Goal: Transaction & Acquisition: Purchase product/service

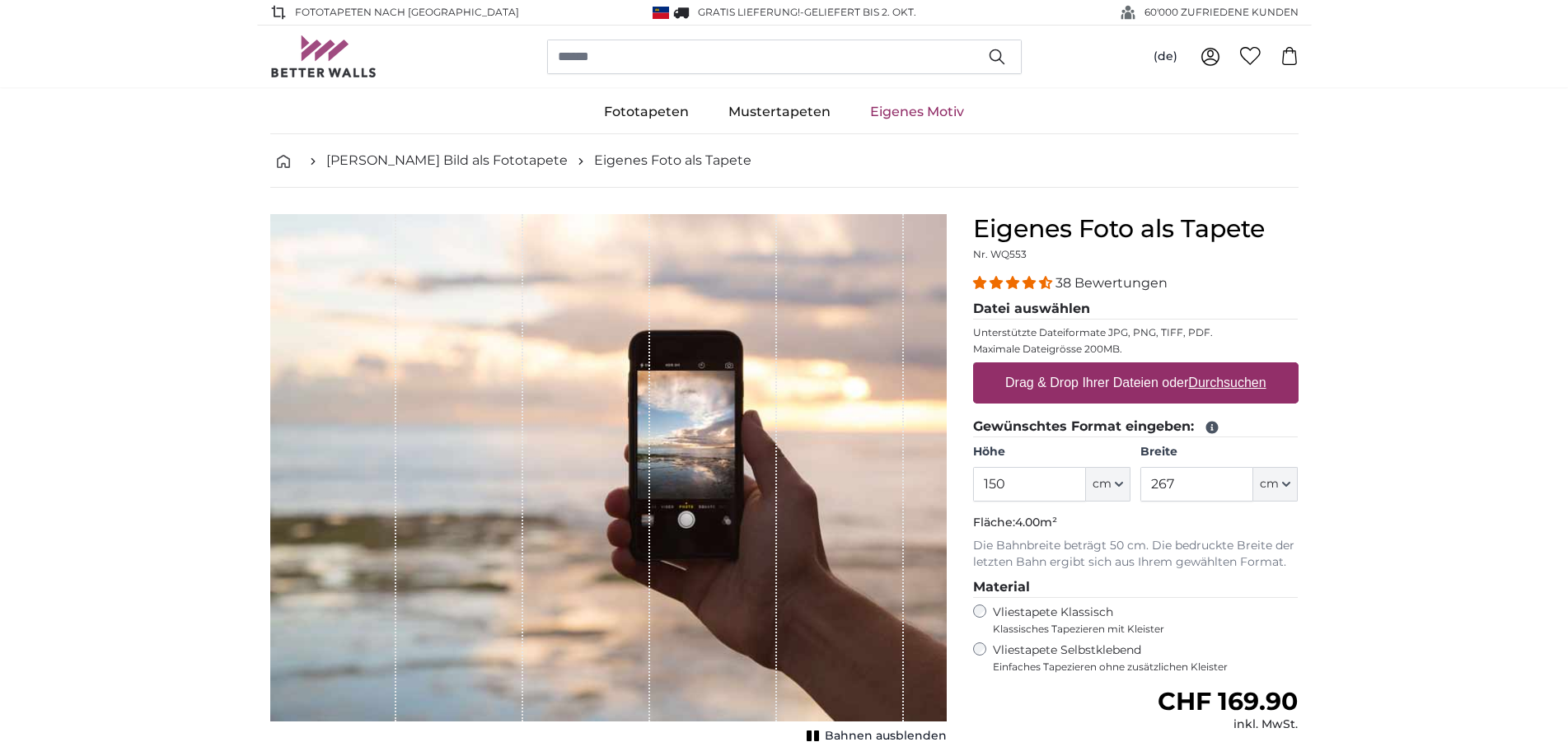
type input "150"
drag, startPoint x: 1182, startPoint y: 485, endPoint x: 1117, endPoint y: 593, distance: 126.1
click at [1141, 501] on input "267" at bounding box center [1197, 484] width 113 height 35
type input "200"
click at [1267, 569] on p "Die Bahnbreite beträgt 50 cm. Die bedruckte Breite der letzten Bahn ergibt sich…" at bounding box center [1135, 554] width 325 height 33
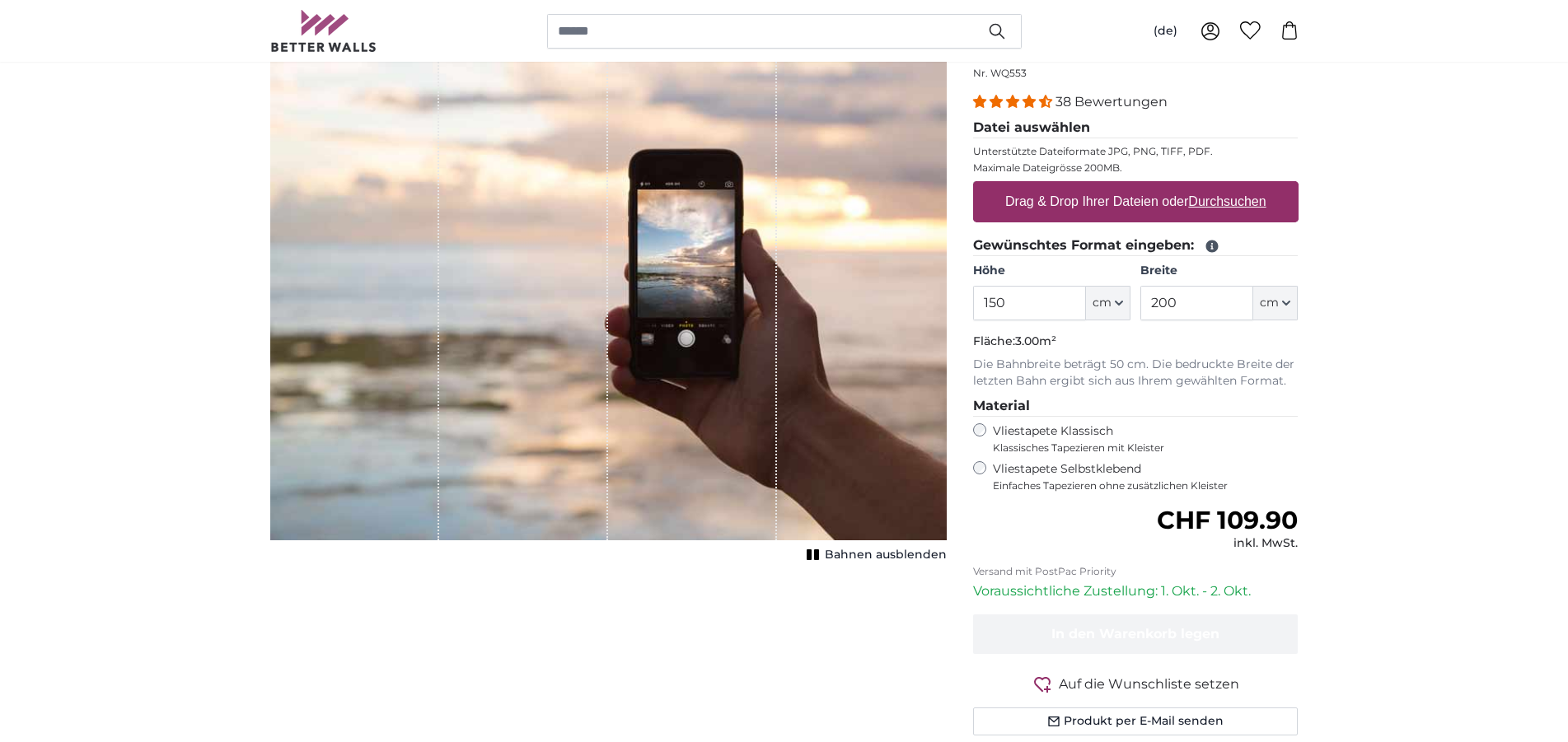
scroll to position [84, 0]
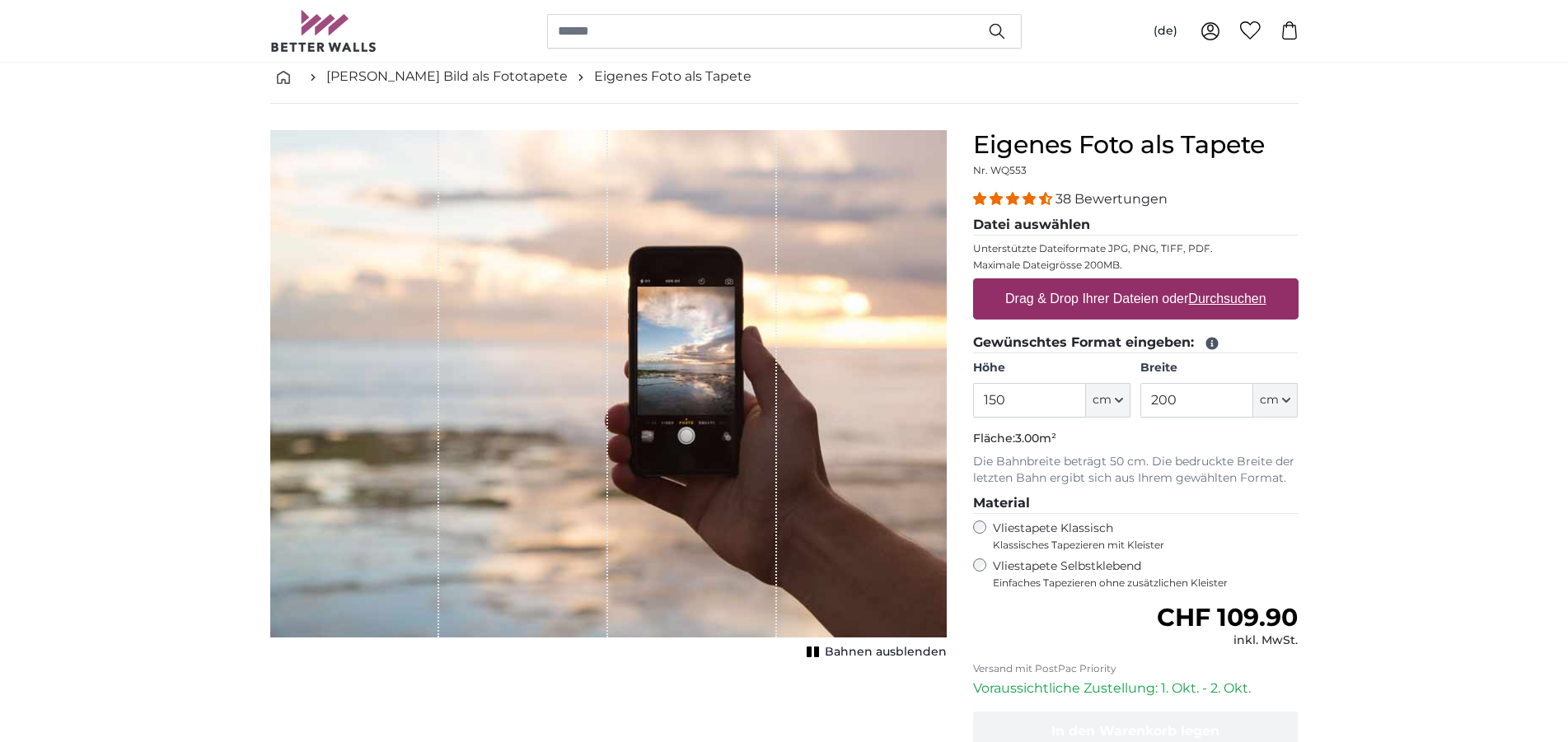
click at [1245, 309] on label "Drag & Drop Ihrer Dateien oder Durchsuchen" at bounding box center [1136, 299] width 274 height 33
click at [1245, 284] on input "Drag & Drop Ihrer Dateien oder Durchsuchen" at bounding box center [1135, 281] width 325 height 5
type input "**********"
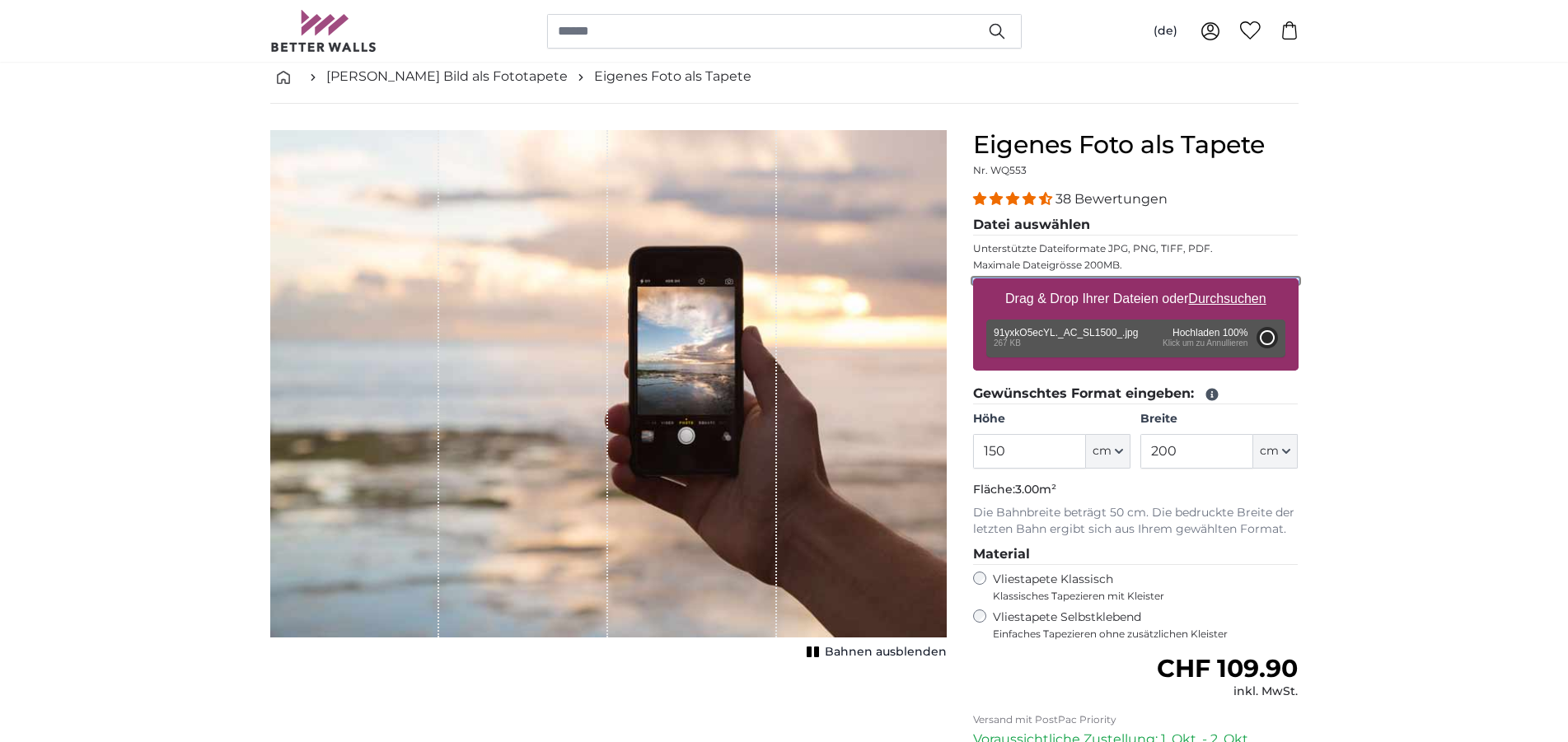
type input "73"
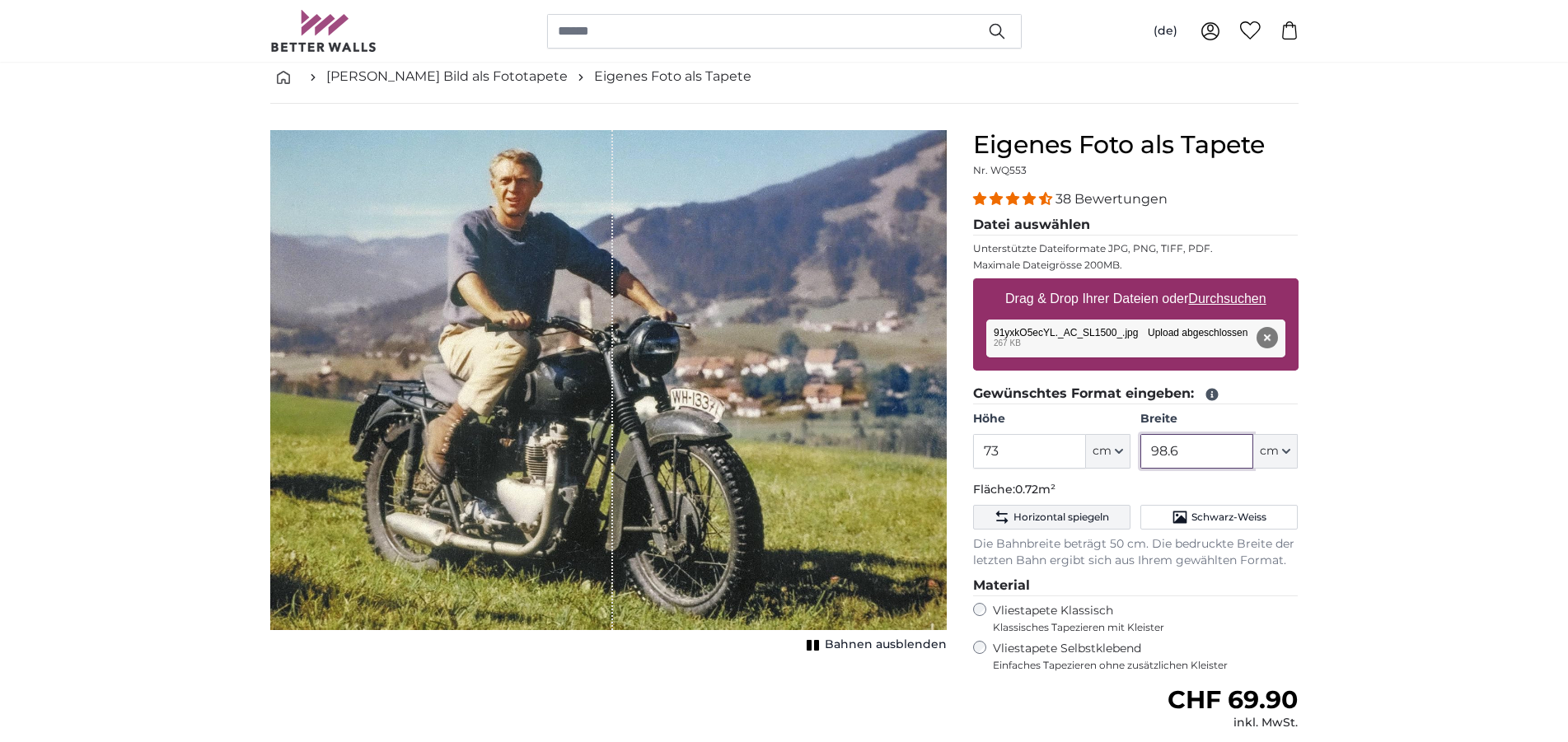
drag, startPoint x: 1213, startPoint y: 464, endPoint x: 1124, endPoint y: 509, distance: 99.7
click at [1141, 468] on input "98.6" at bounding box center [1197, 451] width 113 height 35
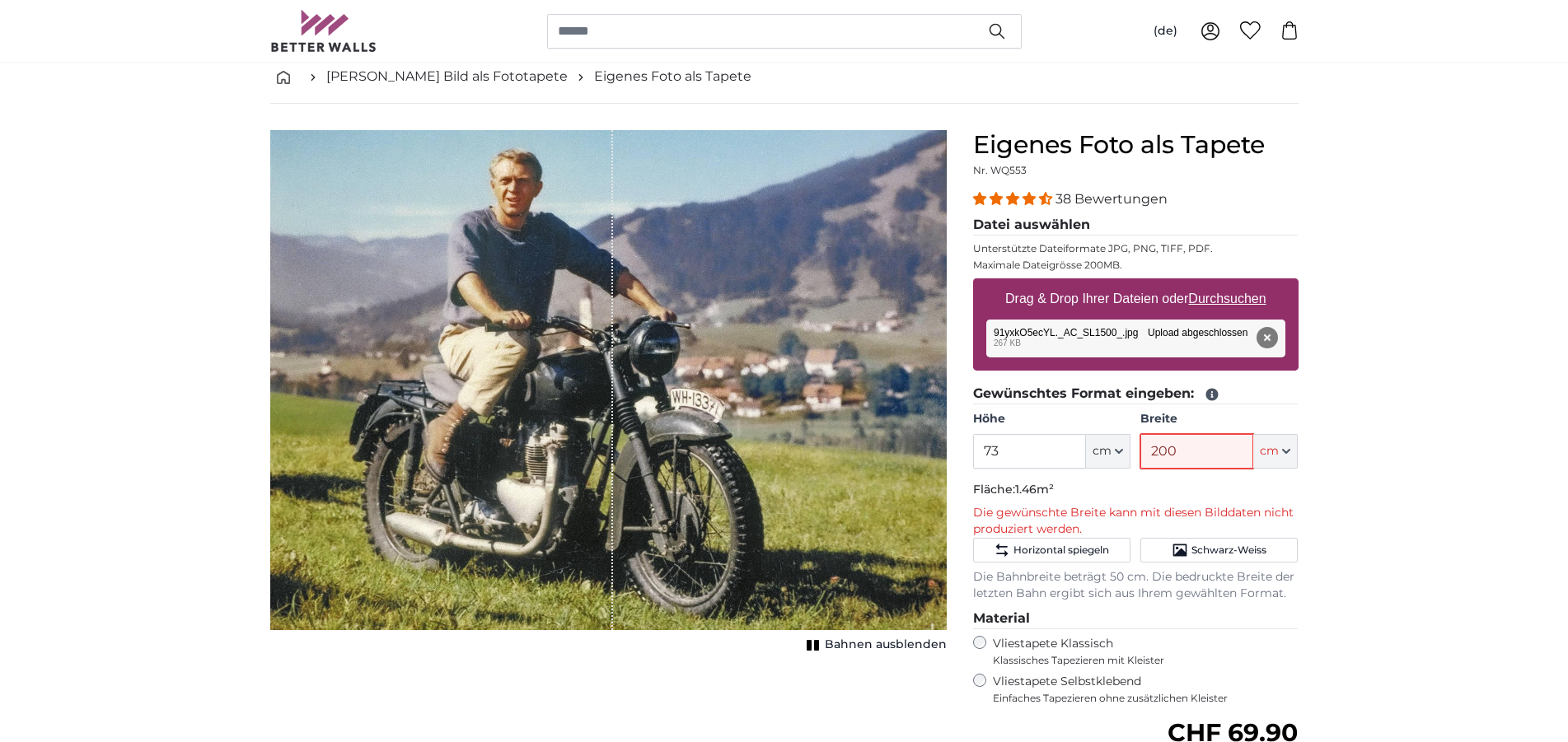
type input "200"
drag, startPoint x: 1071, startPoint y: 447, endPoint x: 907, endPoint y: 441, distance: 164.1
click at [973, 441] on input "73" at bounding box center [1029, 451] width 113 height 35
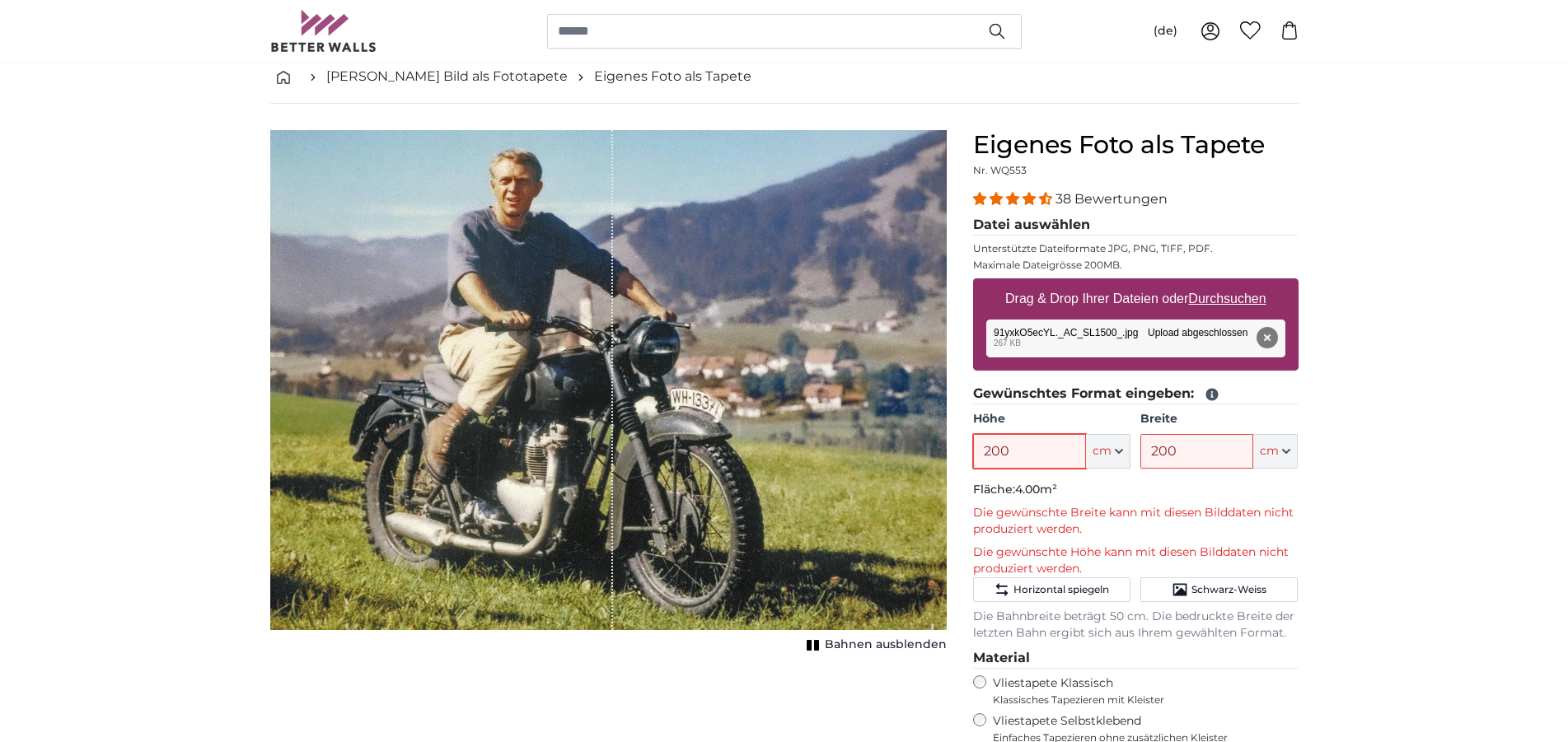
type input "200"
drag, startPoint x: 1190, startPoint y: 449, endPoint x: 1010, endPoint y: 482, distance: 183.0
click at [1141, 468] on input "200" at bounding box center [1197, 451] width 113 height 35
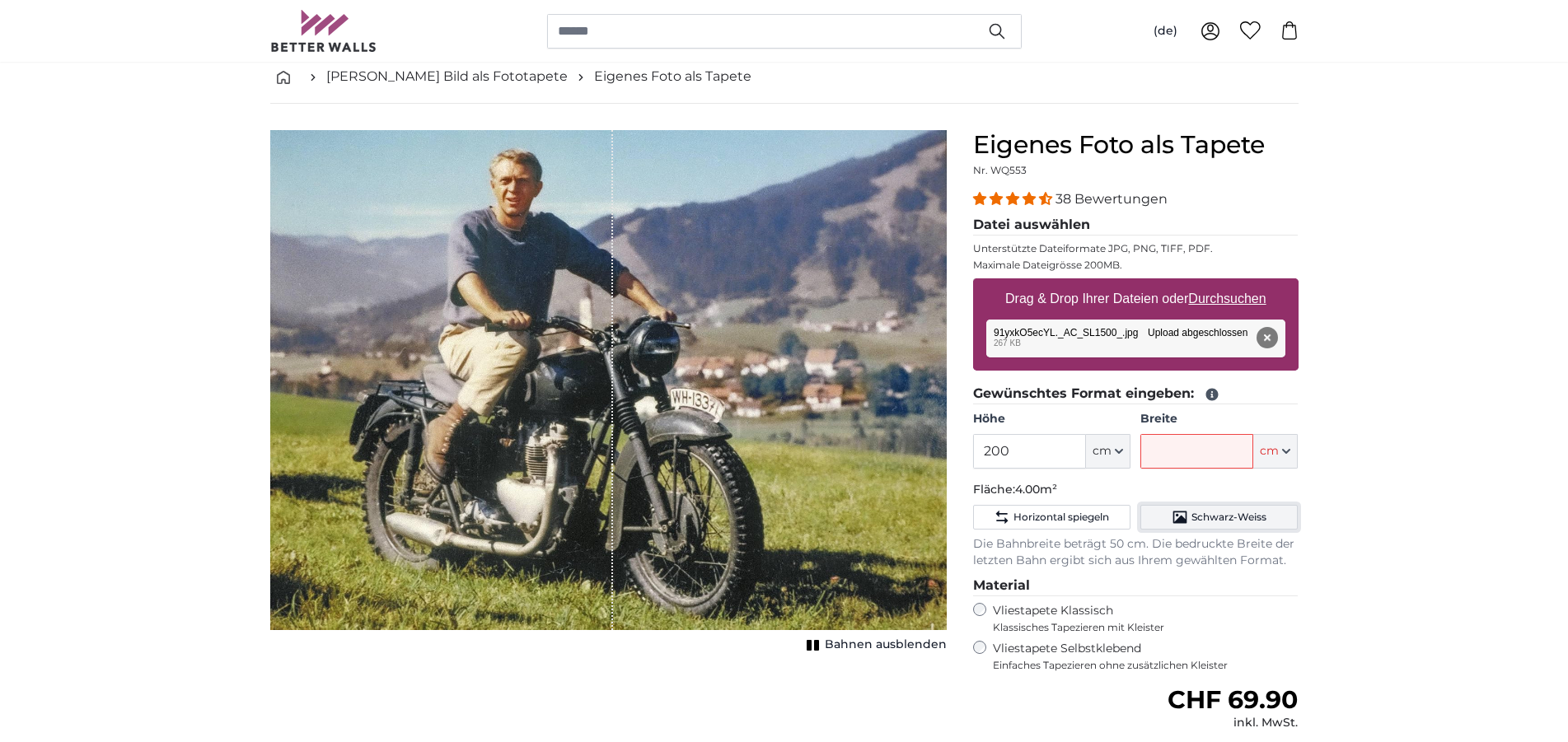
click at [1218, 519] on span "Schwarz-Weiss" at bounding box center [1229, 517] width 75 height 14
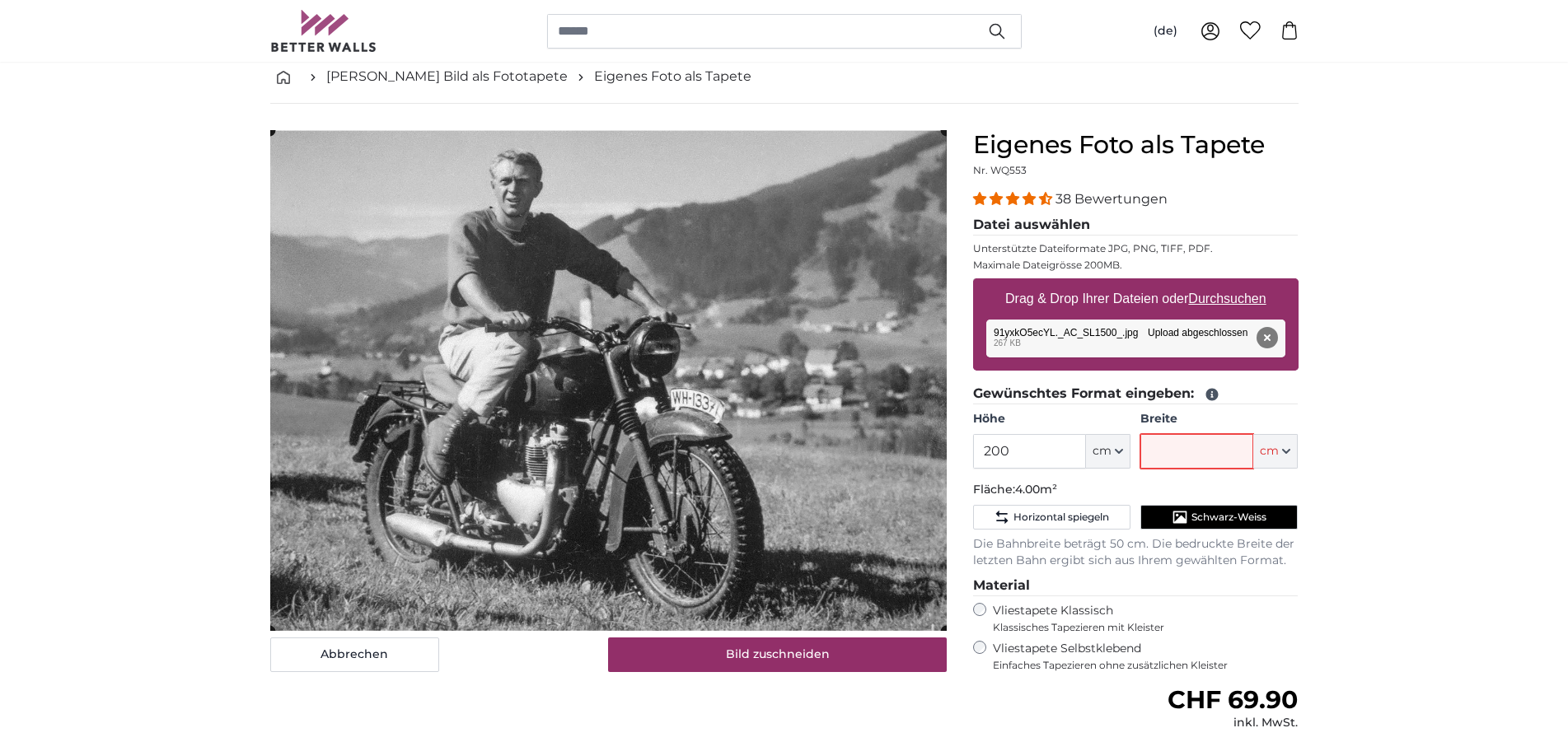
click at [1165, 460] on input "Breite" at bounding box center [1197, 451] width 113 height 35
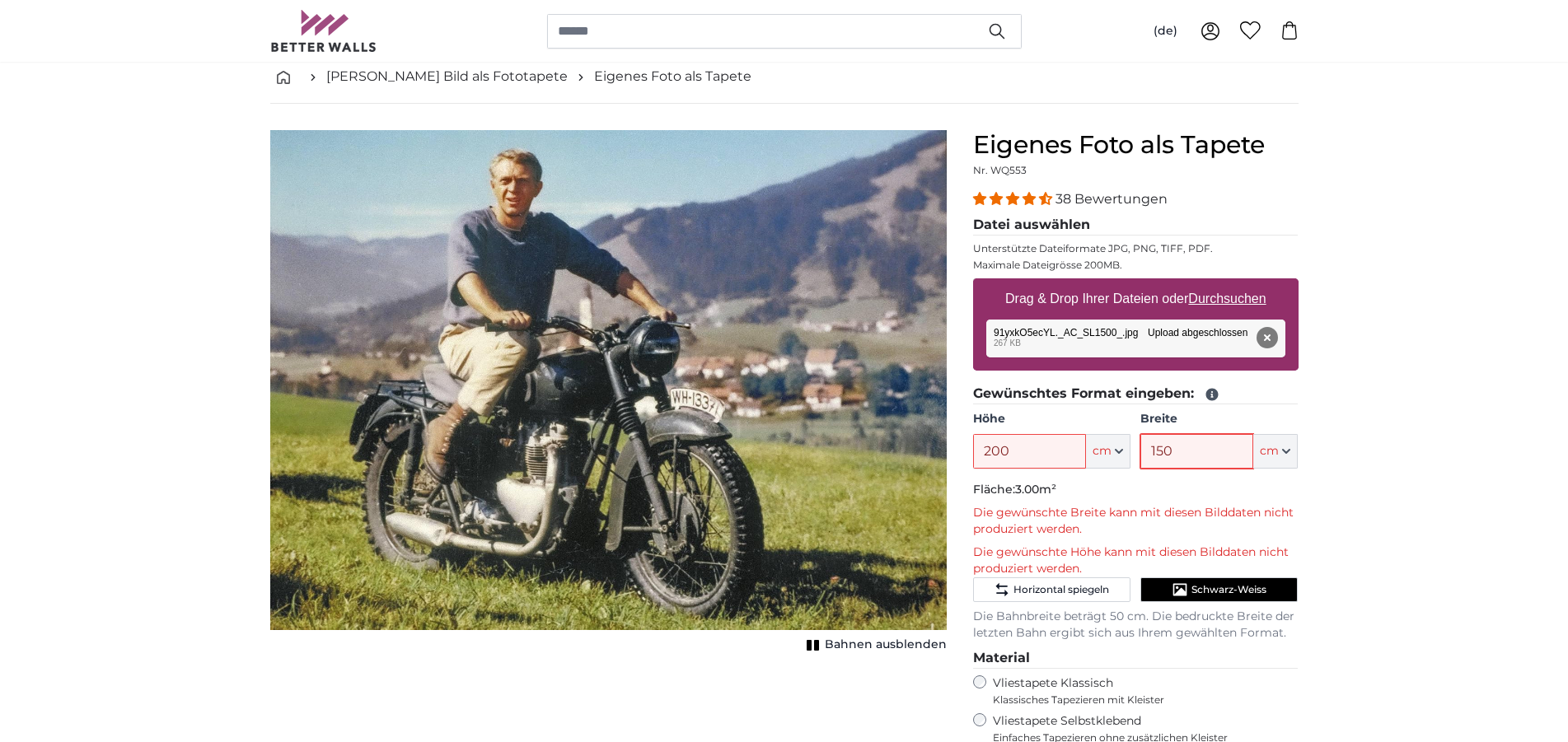
type input "150"
drag, startPoint x: 1045, startPoint y: 458, endPoint x: 908, endPoint y: 490, distance: 140.7
click at [973, 468] on input "200" at bounding box center [1029, 451] width 113 height 35
type input "150"
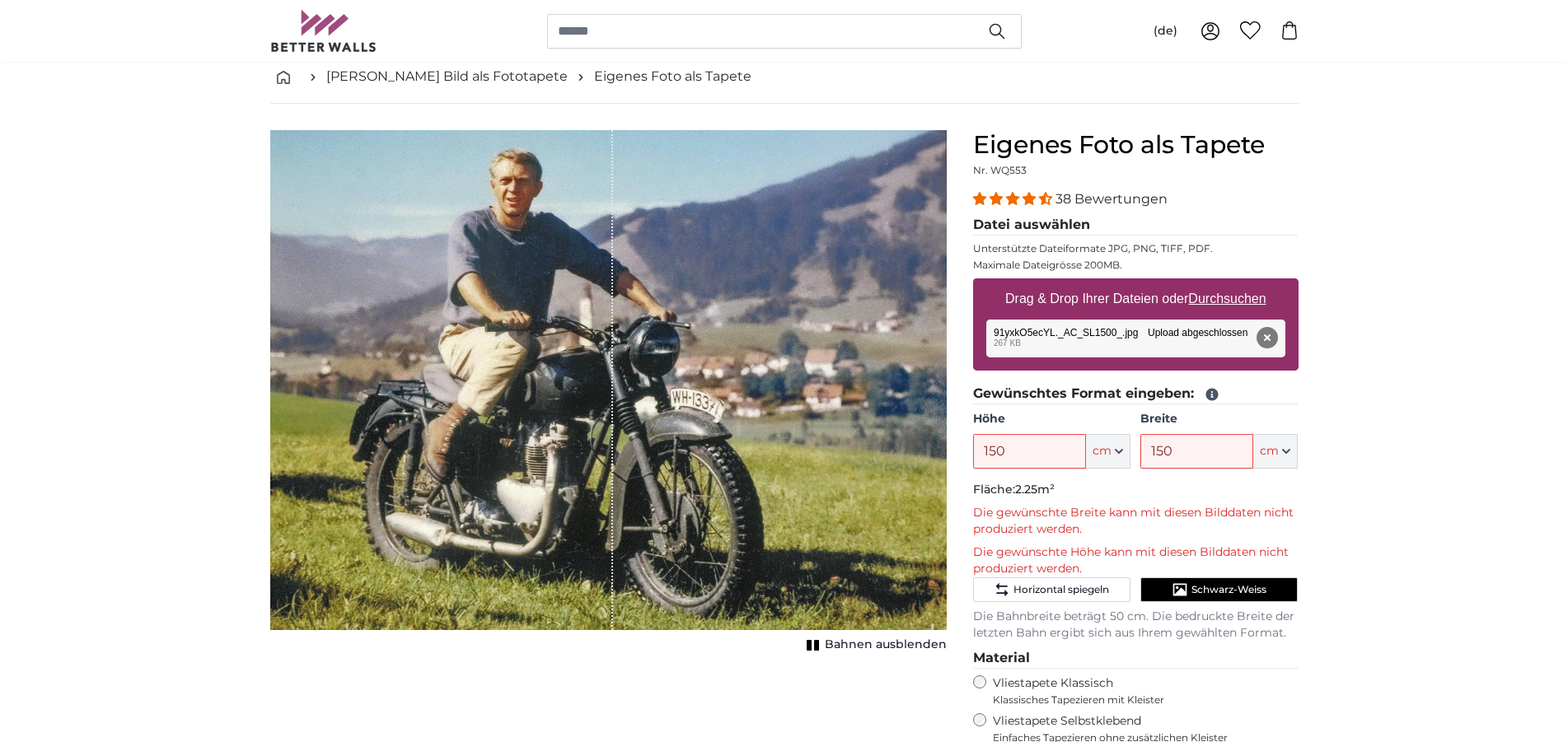
click at [1141, 468] on input "150" at bounding box center [1197, 451] width 113 height 35
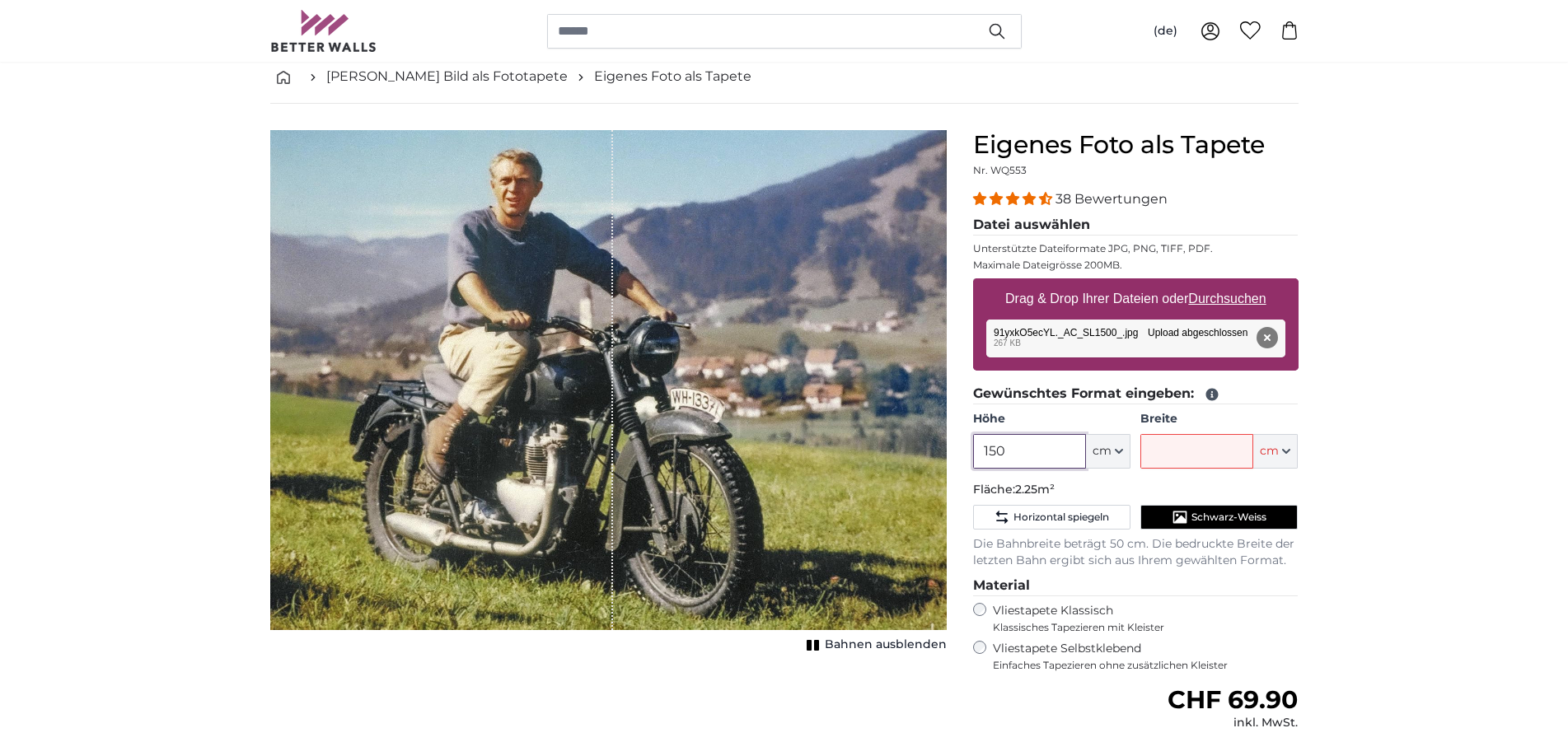
drag, startPoint x: 1008, startPoint y: 448, endPoint x: 947, endPoint y: 474, distance: 66.3
click at [973, 468] on input "150" at bounding box center [1029, 451] width 113 height 35
type input "180"
click at [1211, 459] on input "Breite" at bounding box center [1197, 451] width 113 height 35
type input "1"
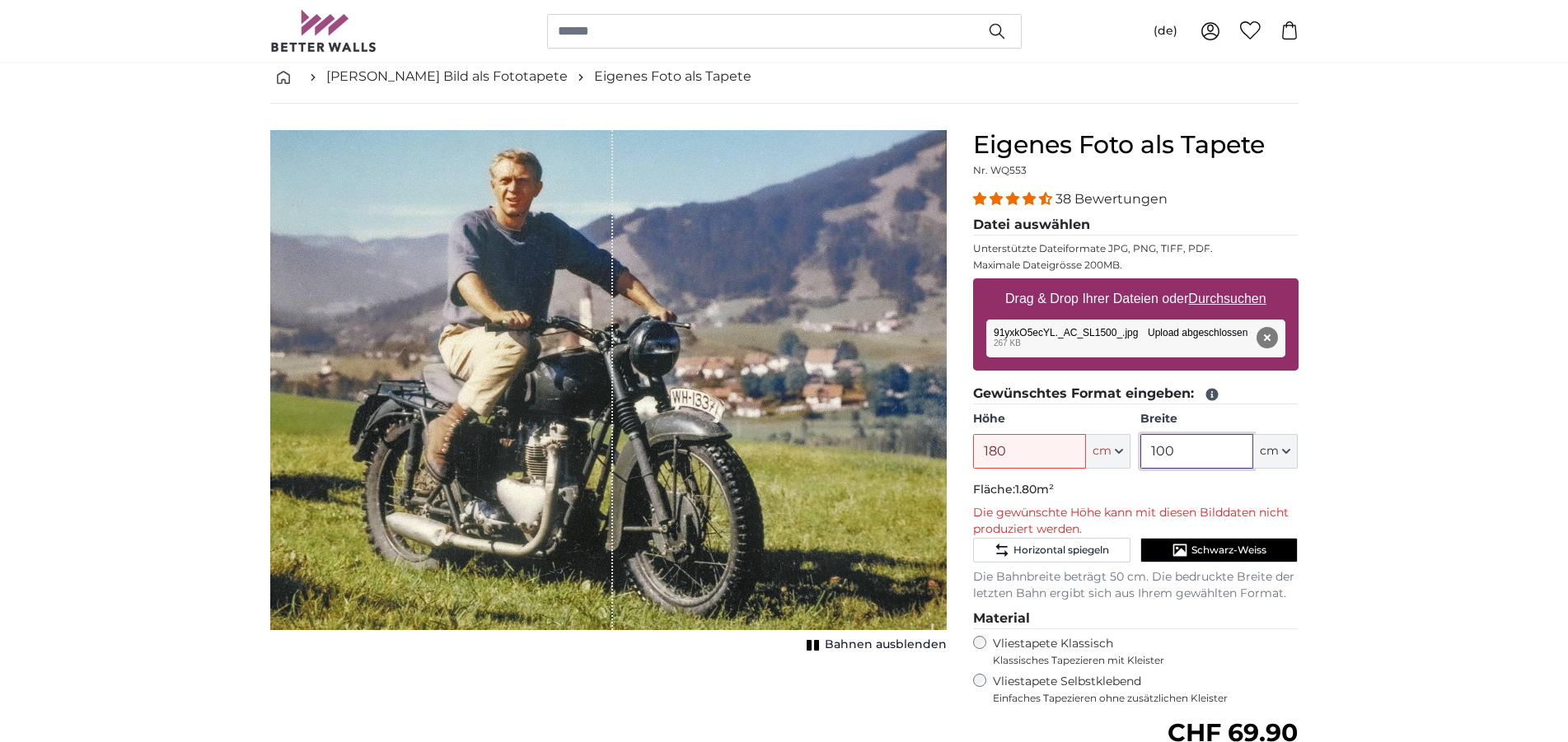
type input "100"
click at [1087, 546] on span "Horizontal spiegeln" at bounding box center [1061, 550] width 95 height 14
click at [1097, 550] on span "Horizontal spiegeln" at bounding box center [1061, 550] width 95 height 14
click at [1209, 553] on span "Schwarz-Weiss" at bounding box center [1229, 550] width 75 height 14
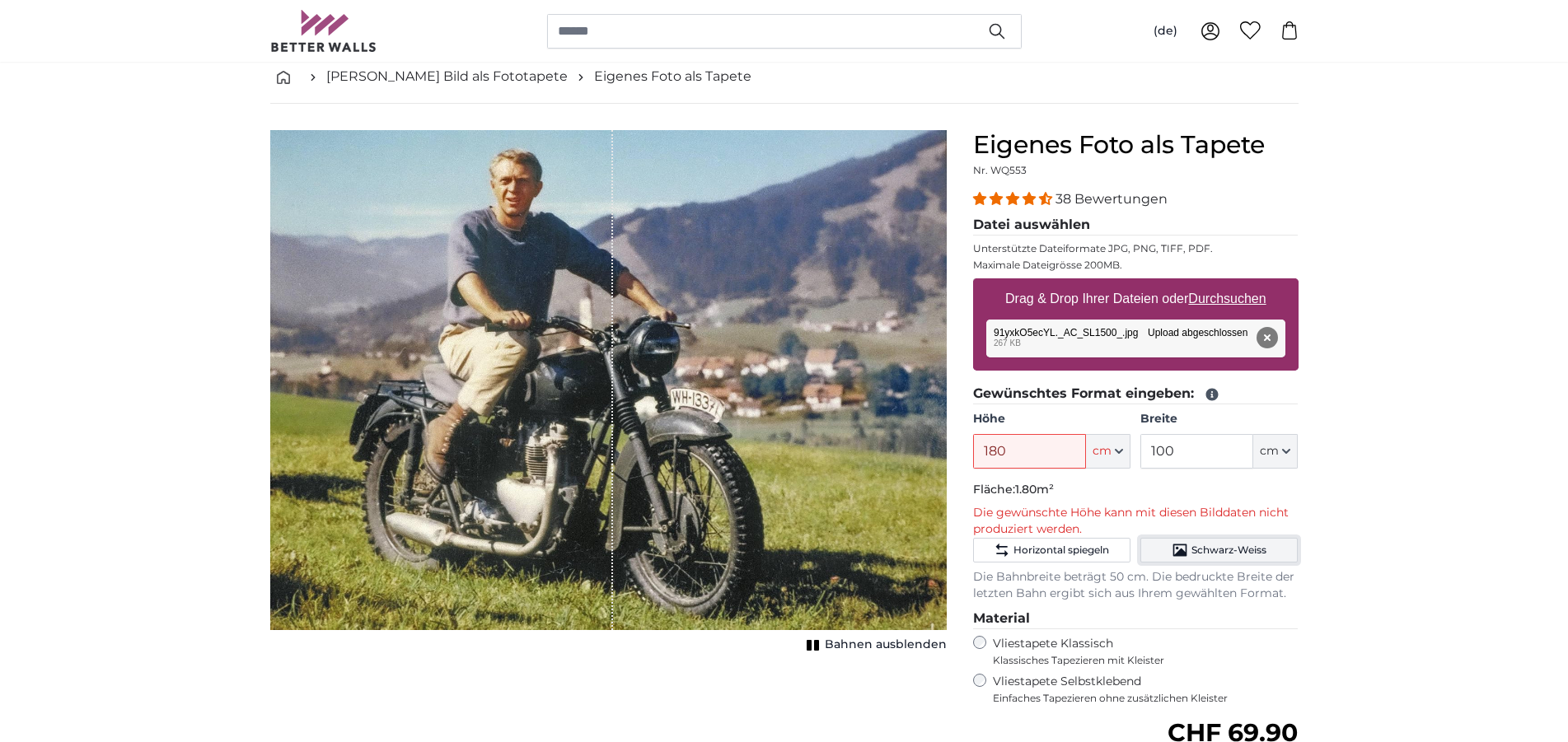
click at [1231, 548] on span "Schwarz-Weiss" at bounding box center [1229, 550] width 75 height 14
click at [1228, 301] on u "Durchsuchen" at bounding box center [1227, 298] width 78 height 14
click at [1228, 284] on input "Drag & Drop Ihrer Dateien oder Durchsuchen" at bounding box center [1135, 281] width 325 height 5
type input "**********"
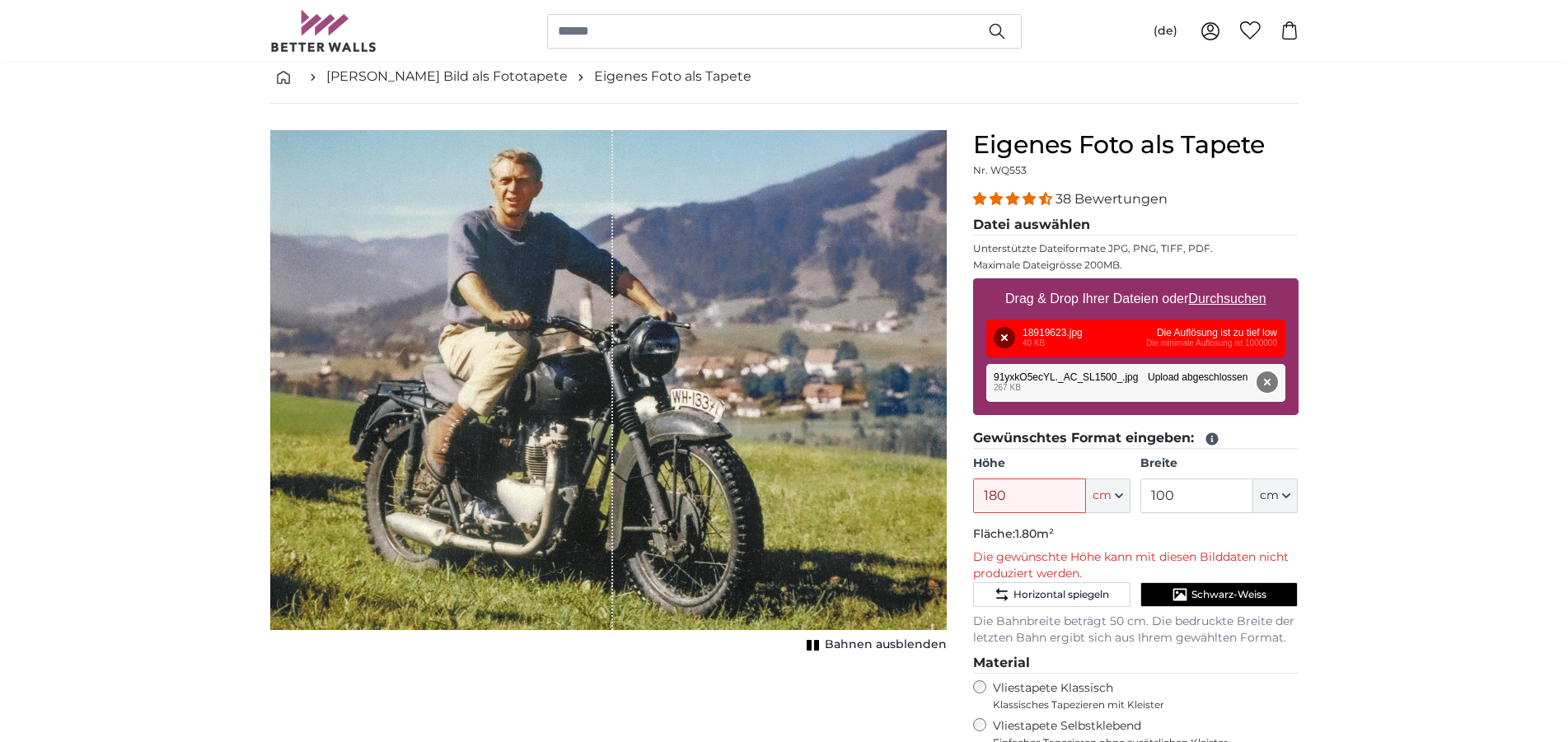
click at [1271, 386] on button "Entfernen" at bounding box center [1266, 382] width 21 height 21
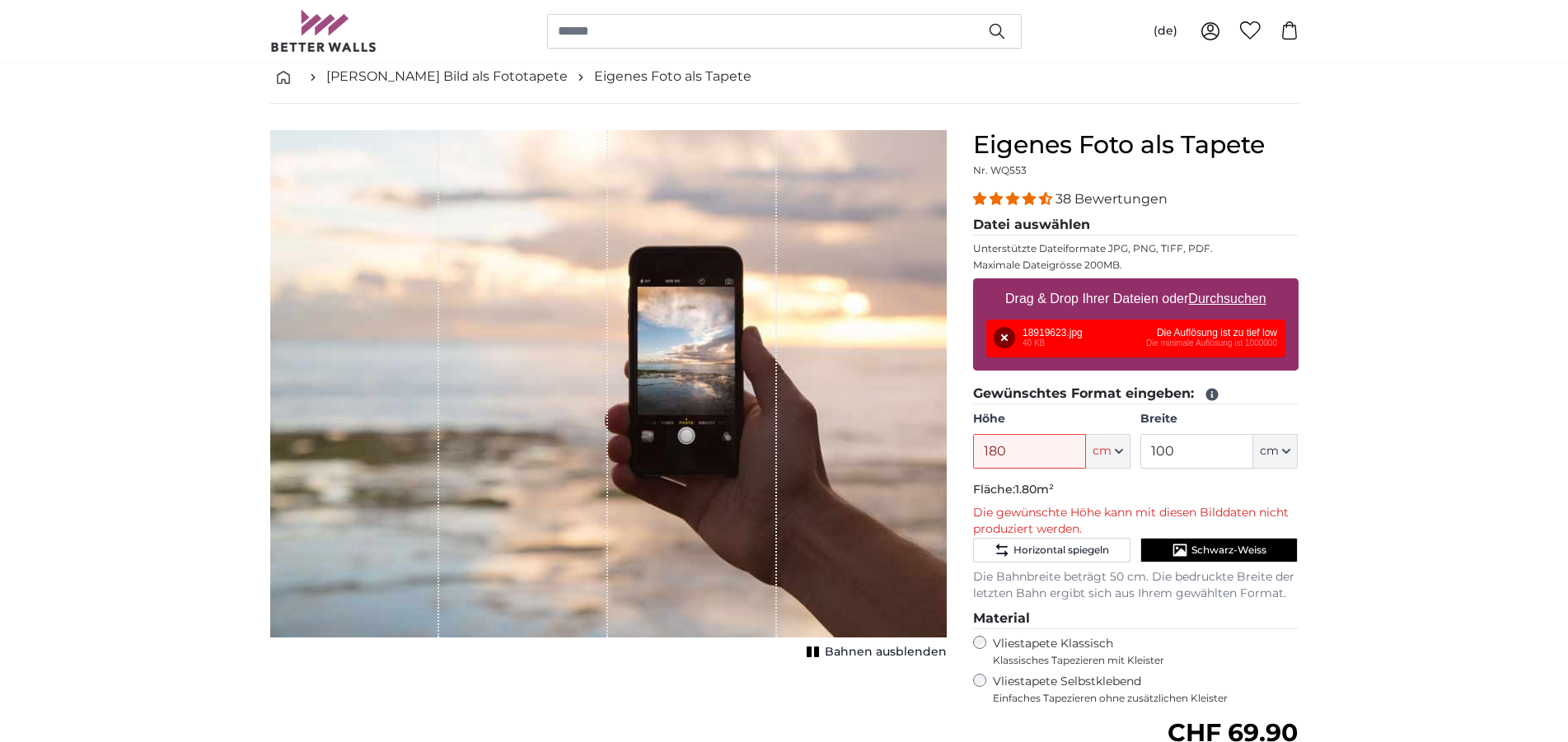
click at [1207, 315] on label "Drag & Drop Ihrer Dateien oder Durchsuchen" at bounding box center [1136, 299] width 274 height 33
click at [1207, 284] on input "Drag & Drop Ihrer Dateien oder Durchsuchen" at bounding box center [1135, 281] width 325 height 5
type input "**********"
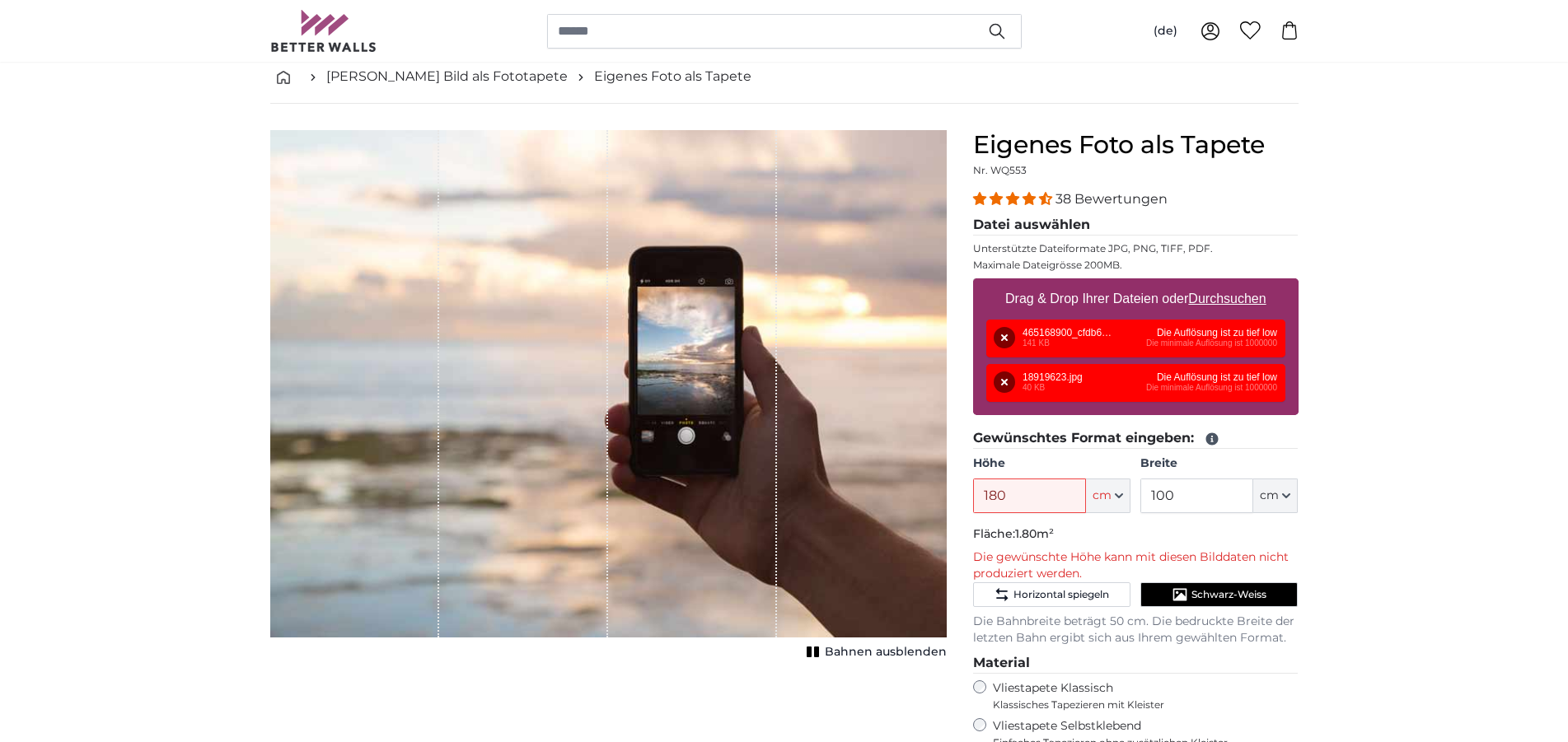
click at [1213, 294] on u "Durchsuchen" at bounding box center [1227, 298] width 78 height 14
click at [1213, 284] on input "Drag & Drop Ihrer Dateien oder Durchsuchen" at bounding box center [1135, 281] width 325 height 5
type input "**********"
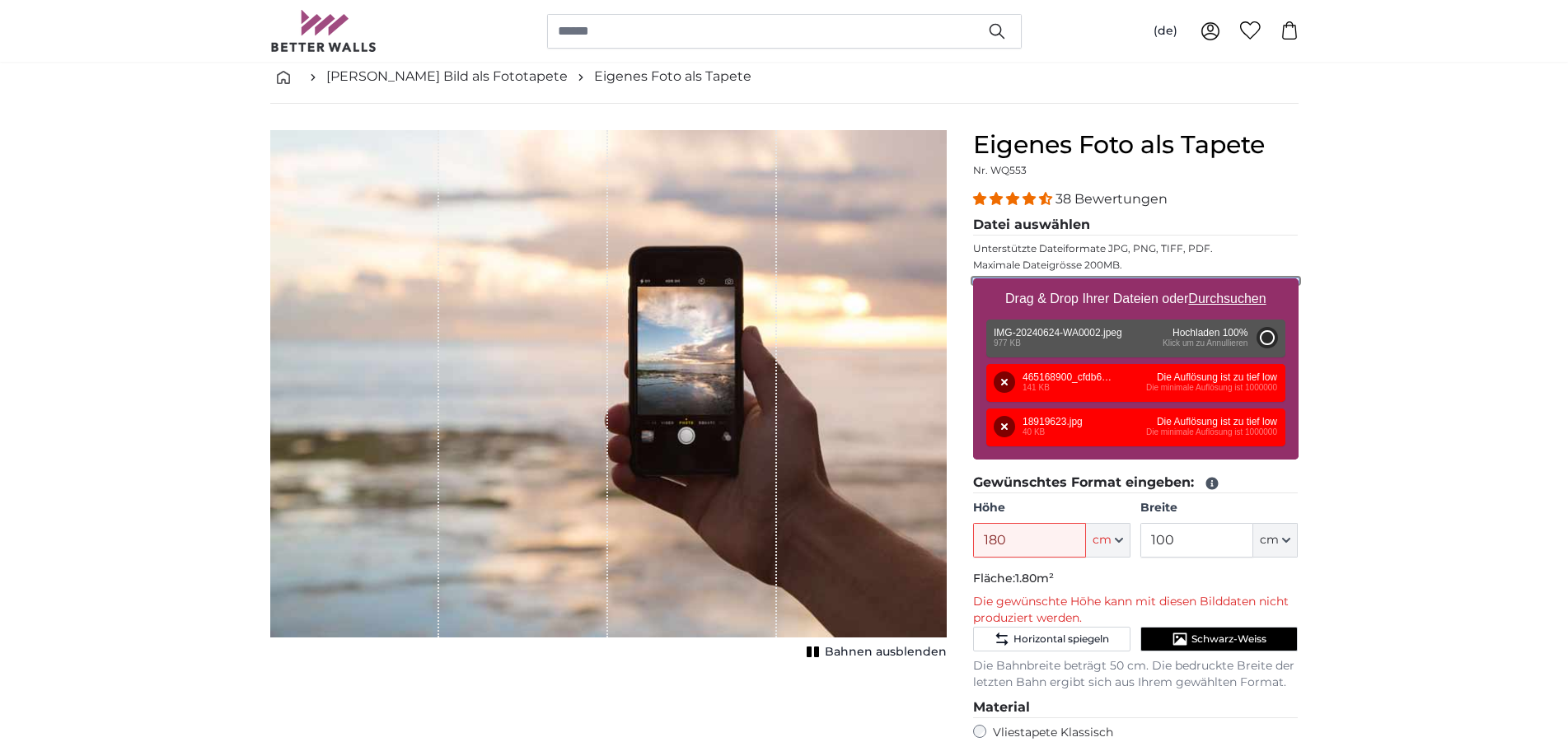
type input "200"
type input "NaN"
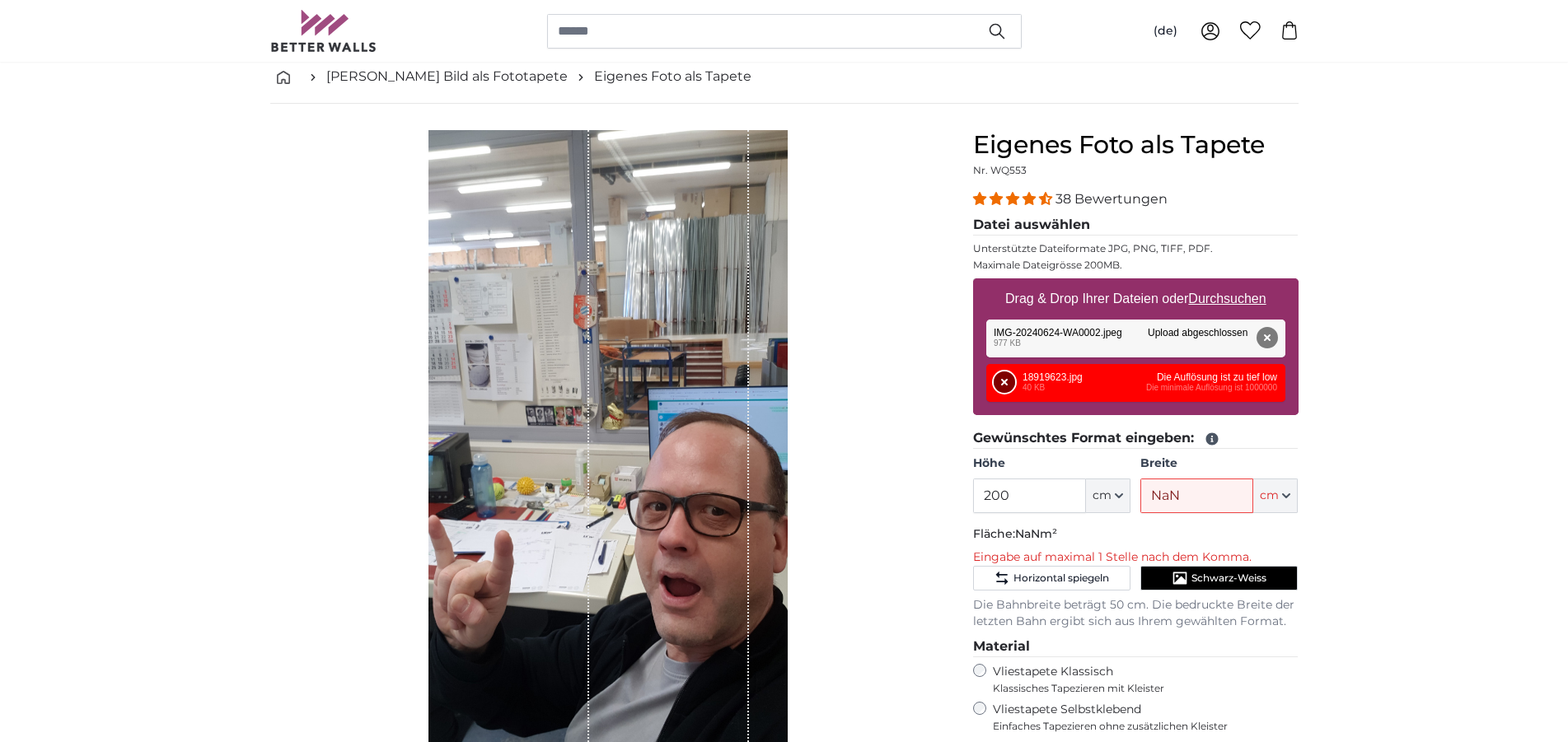
click at [1001, 387] on button "Entfernen" at bounding box center [1004, 382] width 21 height 21
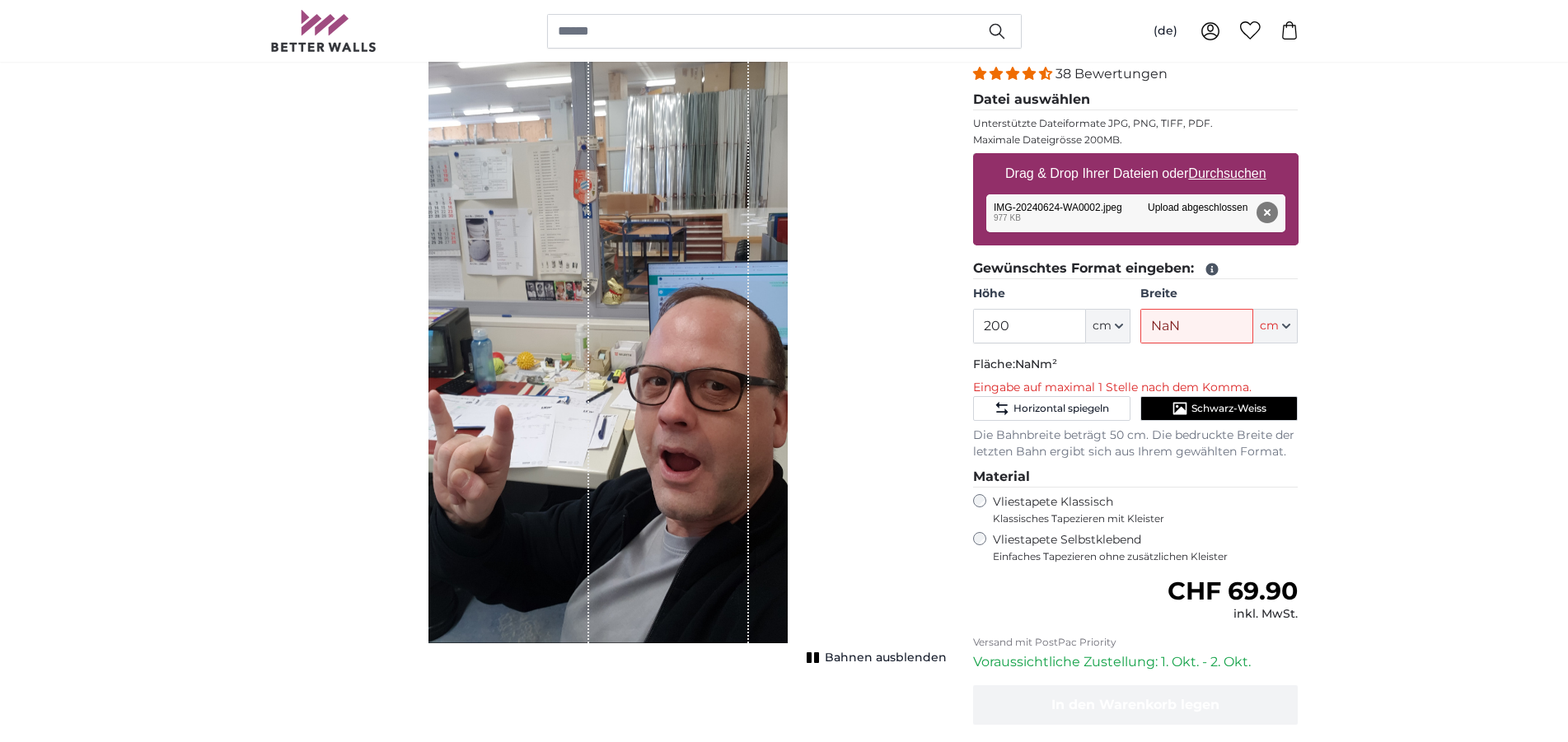
scroll to position [252, 0]
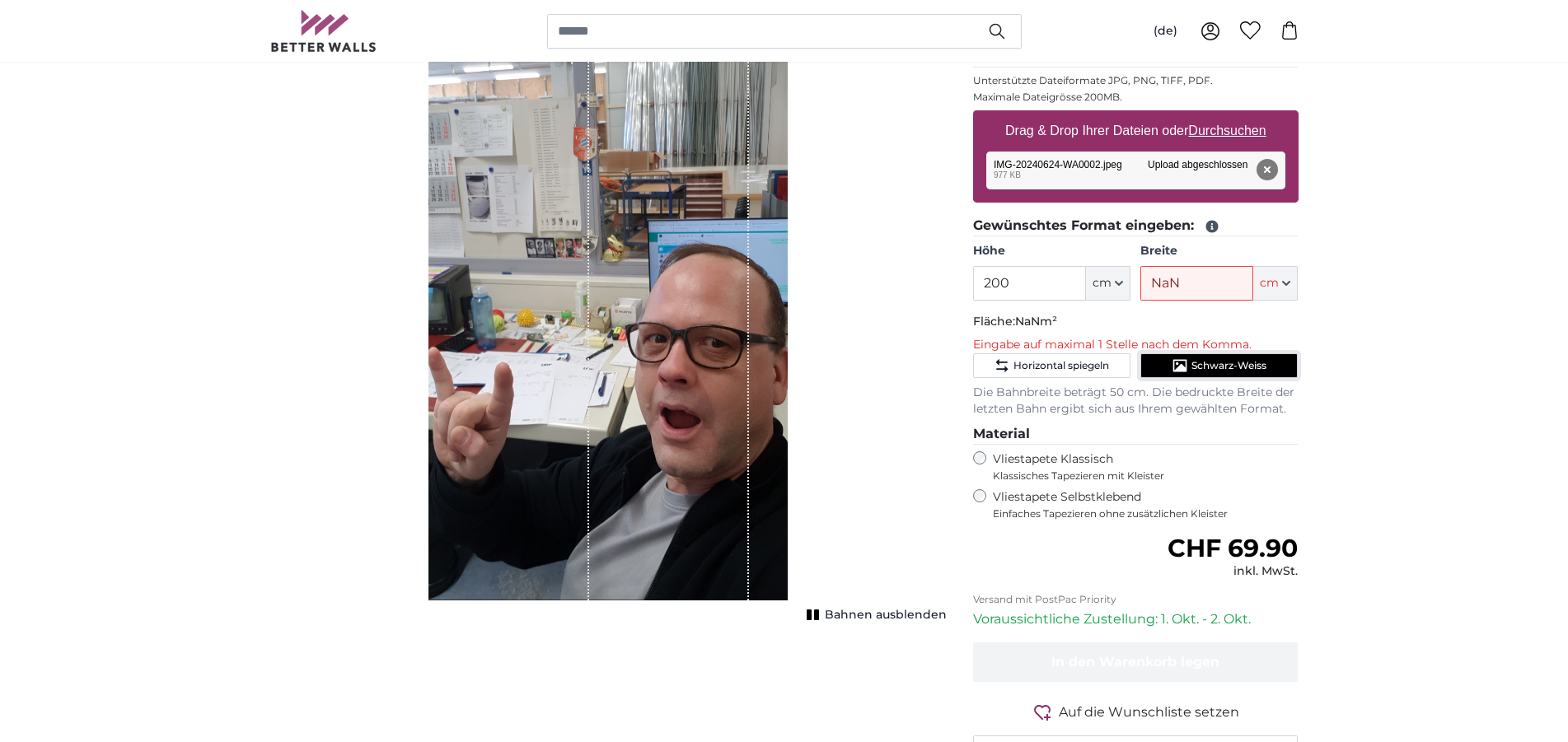
click at [1239, 375] on button "Schwarz-Weiss" at bounding box center [1219, 366] width 157 height 24
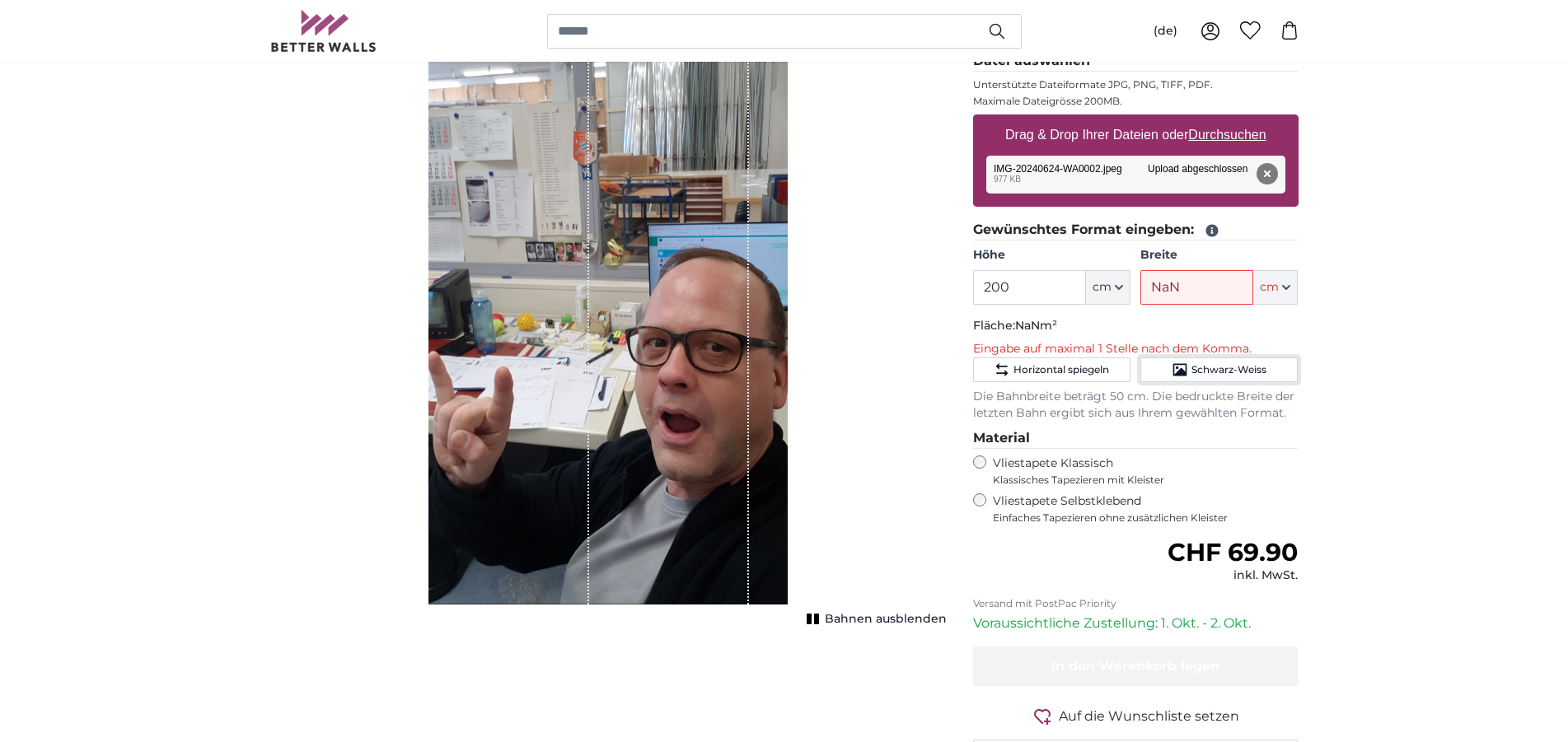
scroll to position [84, 0]
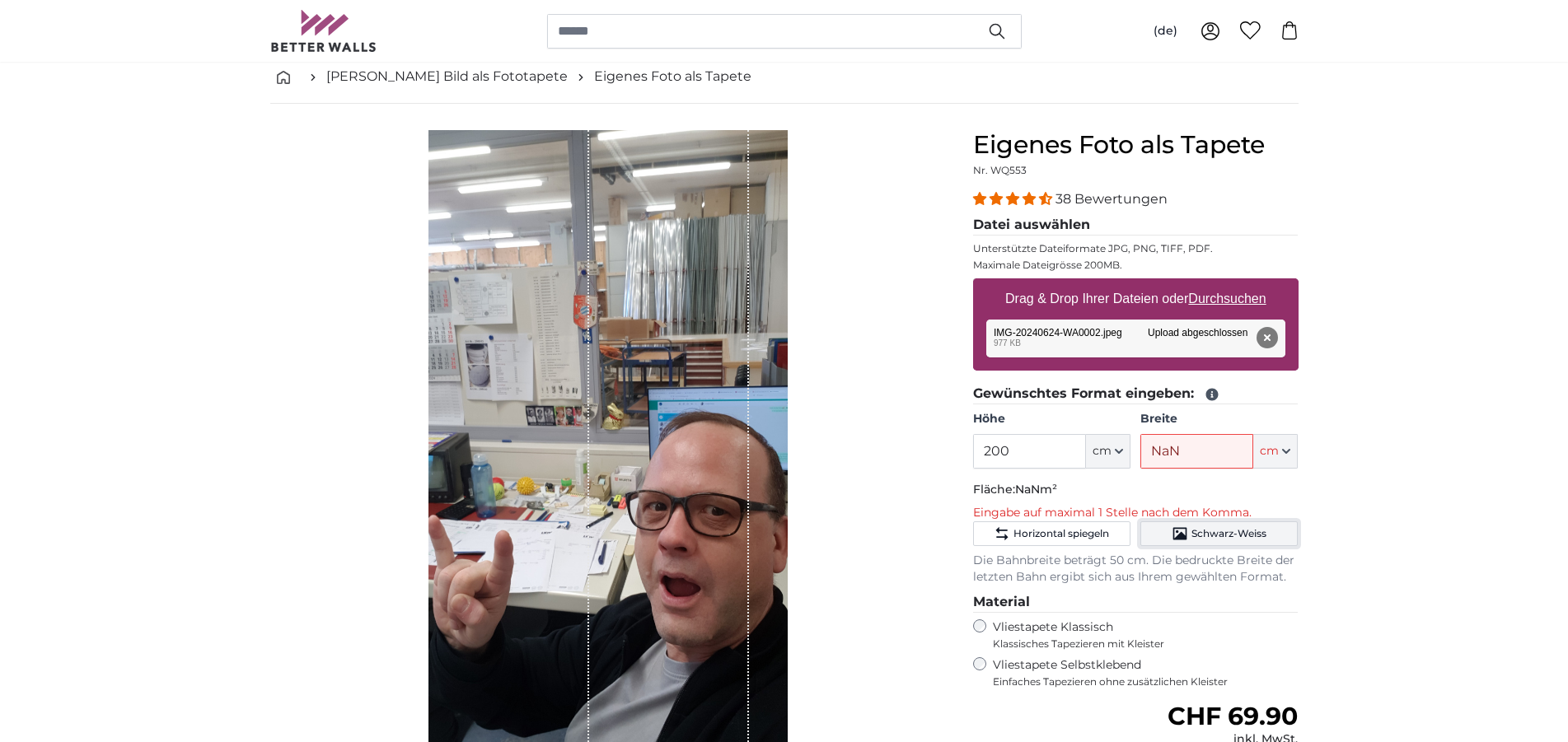
click at [1271, 531] on button "Schwarz-Weiss" at bounding box center [1219, 533] width 157 height 24
click at [1099, 530] on span "Horizontal spiegeln" at bounding box center [1061, 534] width 95 height 14
click at [1098, 533] on span "Horizontal spiegeln" at bounding box center [1061, 534] width 95 height 14
click at [1185, 533] on icon "Schwarz-Weiss" at bounding box center [1180, 534] width 17 height 17
drag, startPoint x: 1206, startPoint y: 446, endPoint x: 1197, endPoint y: 450, distance: 9.8
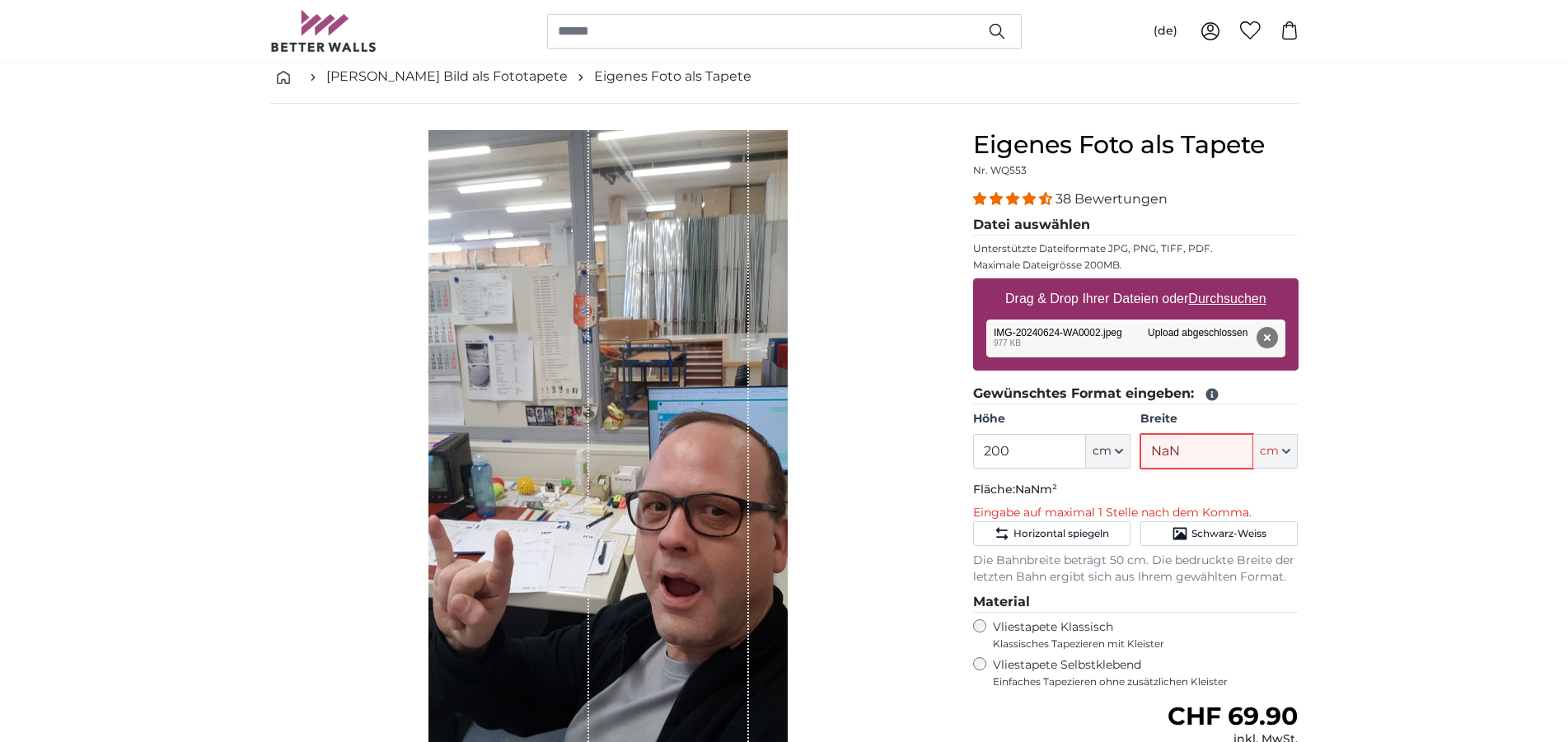
click at [1199, 449] on input "NaN" at bounding box center [1197, 451] width 113 height 35
drag, startPoint x: 1198, startPoint y: 450, endPoint x: 1127, endPoint y: 466, distance: 72.8
click at [1141, 466] on input "NaN" at bounding box center [1197, 451] width 113 height 35
click at [1262, 336] on button "Entfernen" at bounding box center [1266, 337] width 21 height 21
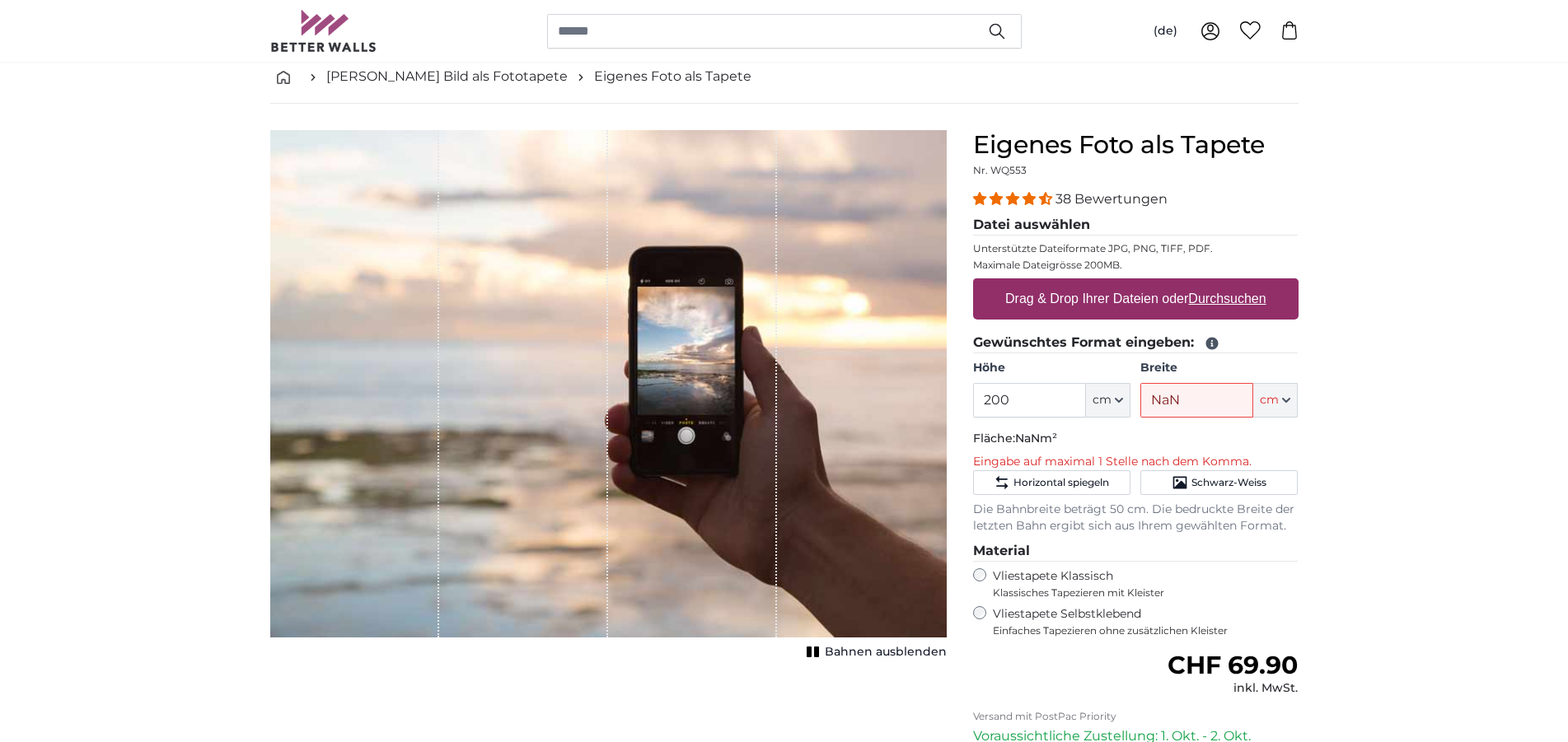
click at [1217, 292] on u "Durchsuchen" at bounding box center [1227, 298] width 78 height 14
click at [1217, 284] on input "Drag & Drop Ihrer Dateien oder Durchsuchen" at bounding box center [1135, 281] width 325 height 5
type input "**********"
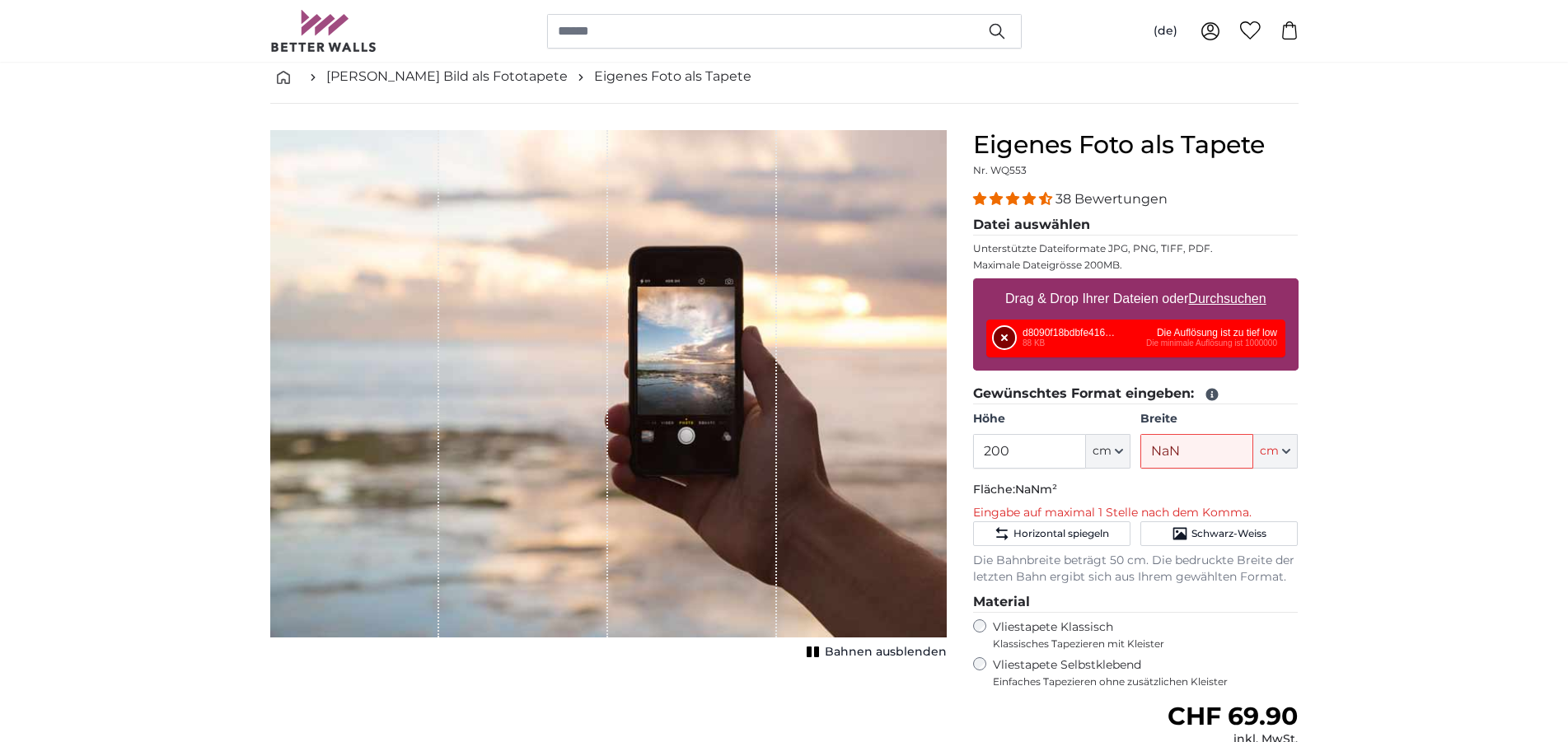
click at [1006, 335] on button "Entfernen" at bounding box center [1004, 337] width 21 height 21
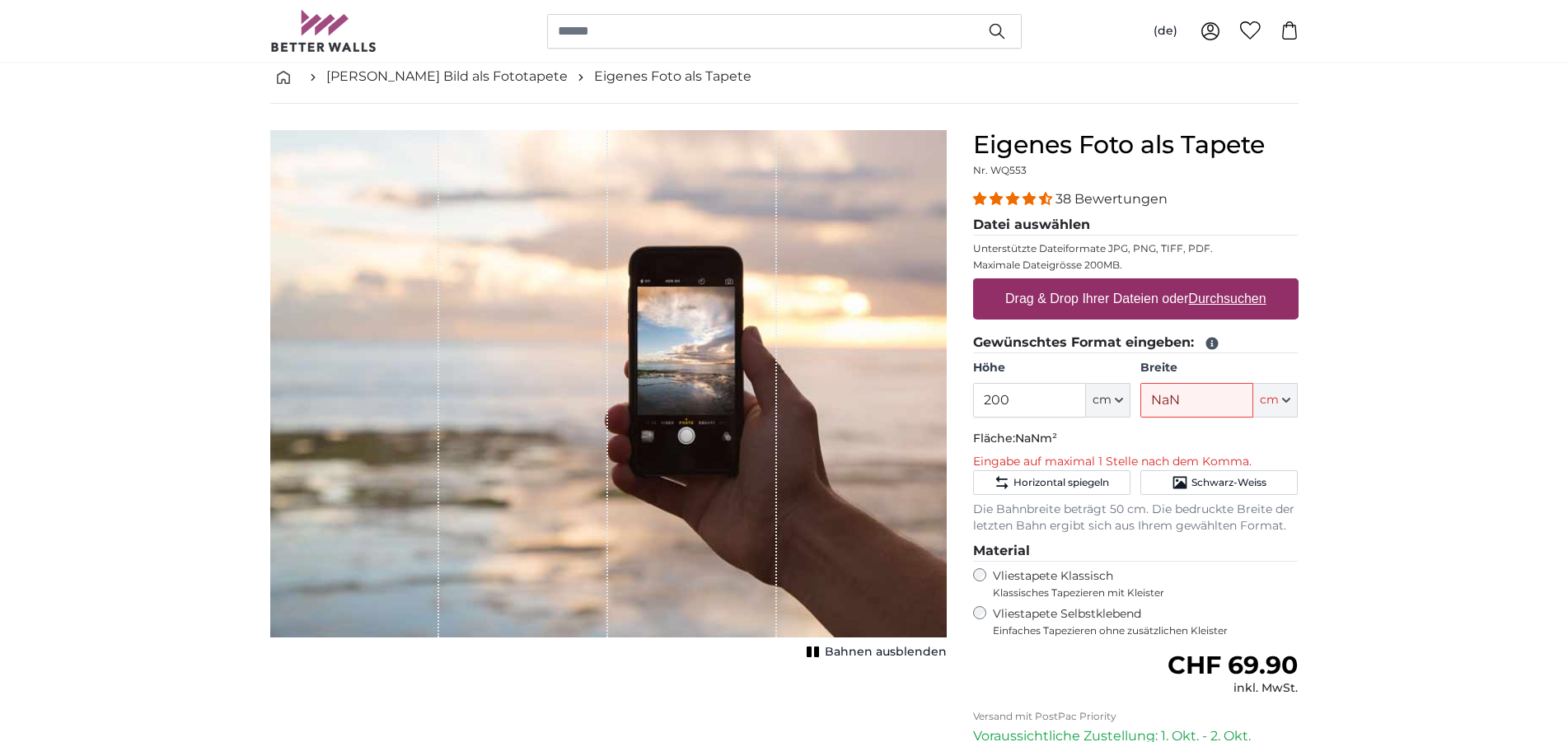
click at [1220, 302] on u "Durchsuchen" at bounding box center [1227, 298] width 78 height 14
click at [1220, 284] on input "Drag & Drop Ihrer Dateien oder Durchsuchen" at bounding box center [1135, 281] width 325 height 5
type input "**********"
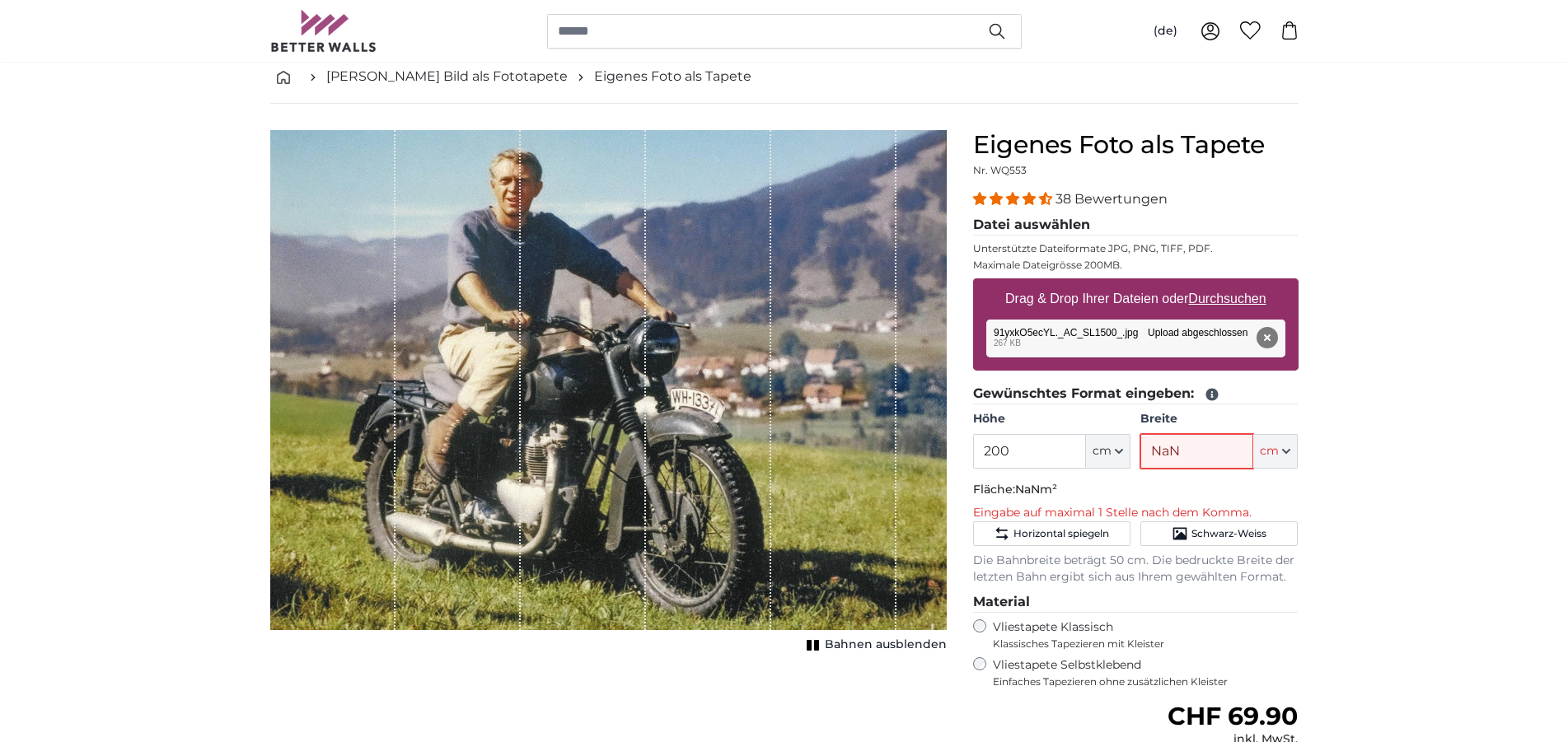
click at [1195, 450] on input "NaN" at bounding box center [1197, 451] width 113 height 35
drag, startPoint x: 1195, startPoint y: 450, endPoint x: 1094, endPoint y: 474, distance: 103.8
click at [1141, 468] on input "NaN" at bounding box center [1197, 451] width 113 height 35
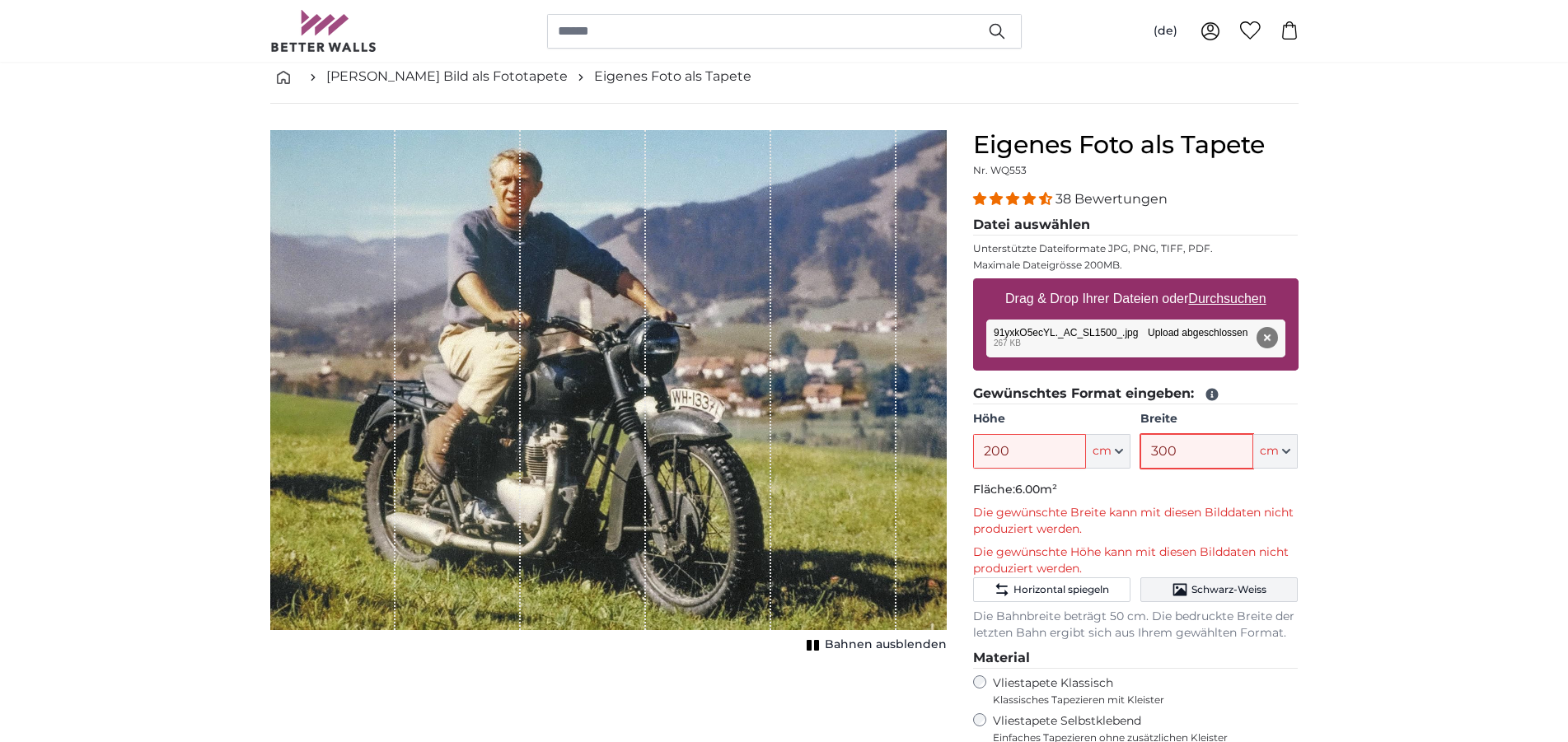
type input "300"
click at [1264, 599] on button "Schwarz-Weiss" at bounding box center [1219, 589] width 157 height 24
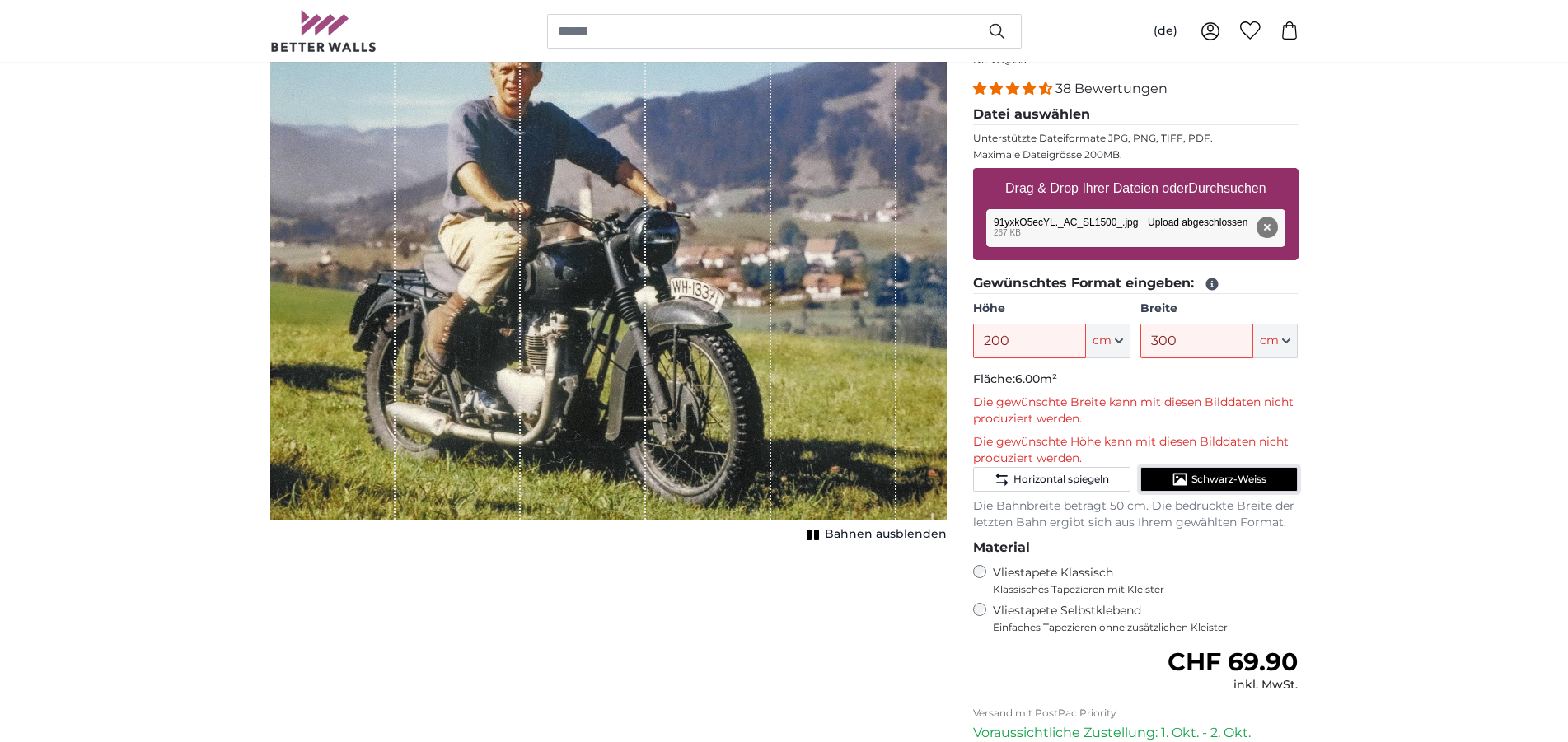
scroll to position [168, 0]
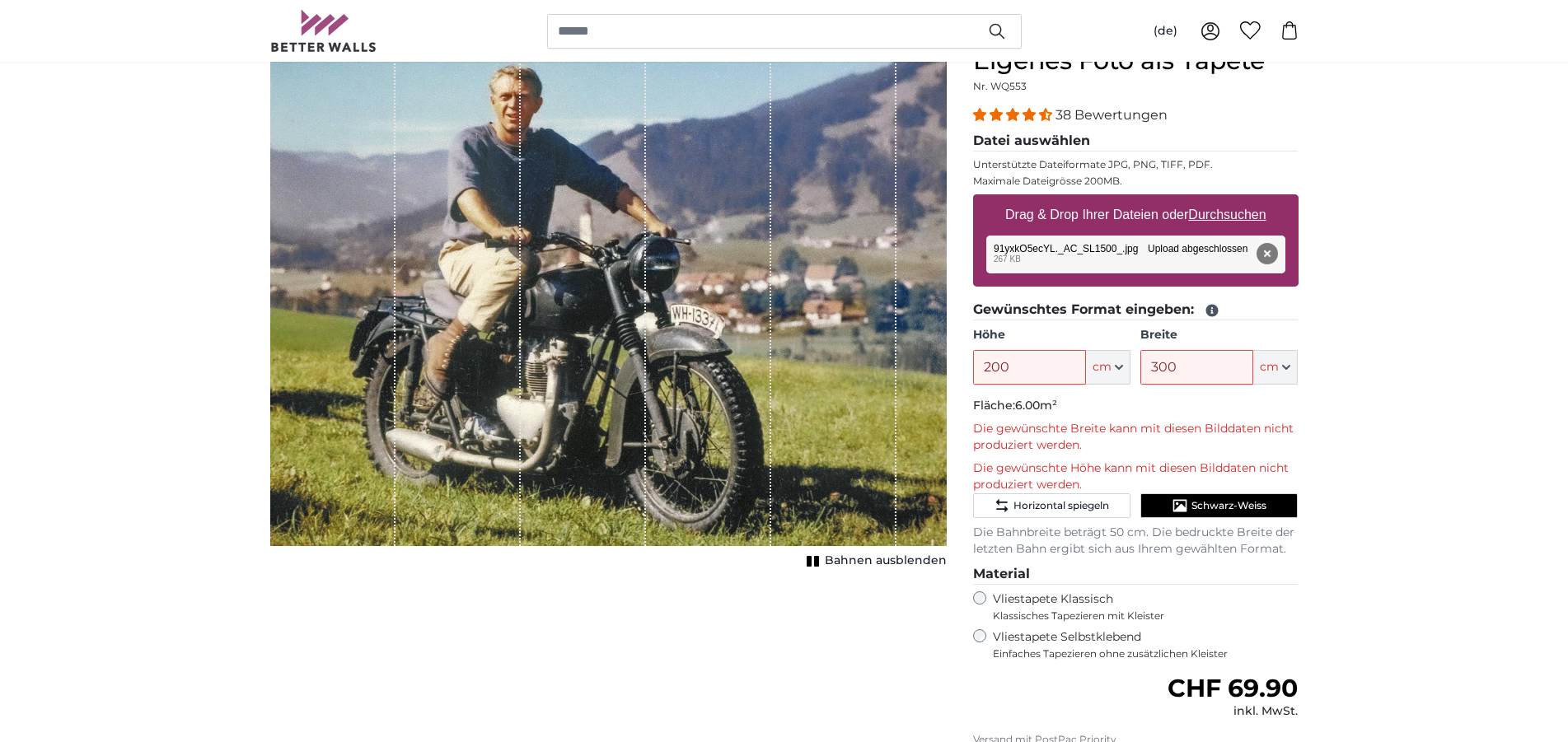
click at [1102, 606] on label "Vliestapete Klassisch Klassisches Tapezieren mit Kleister" at bounding box center [1138, 607] width 291 height 31
click at [1089, 634] on label "Vliestapete Selbstklebend Einfaches Tapezieren ohne zusätzlichen Kleister" at bounding box center [1146, 645] width 306 height 31
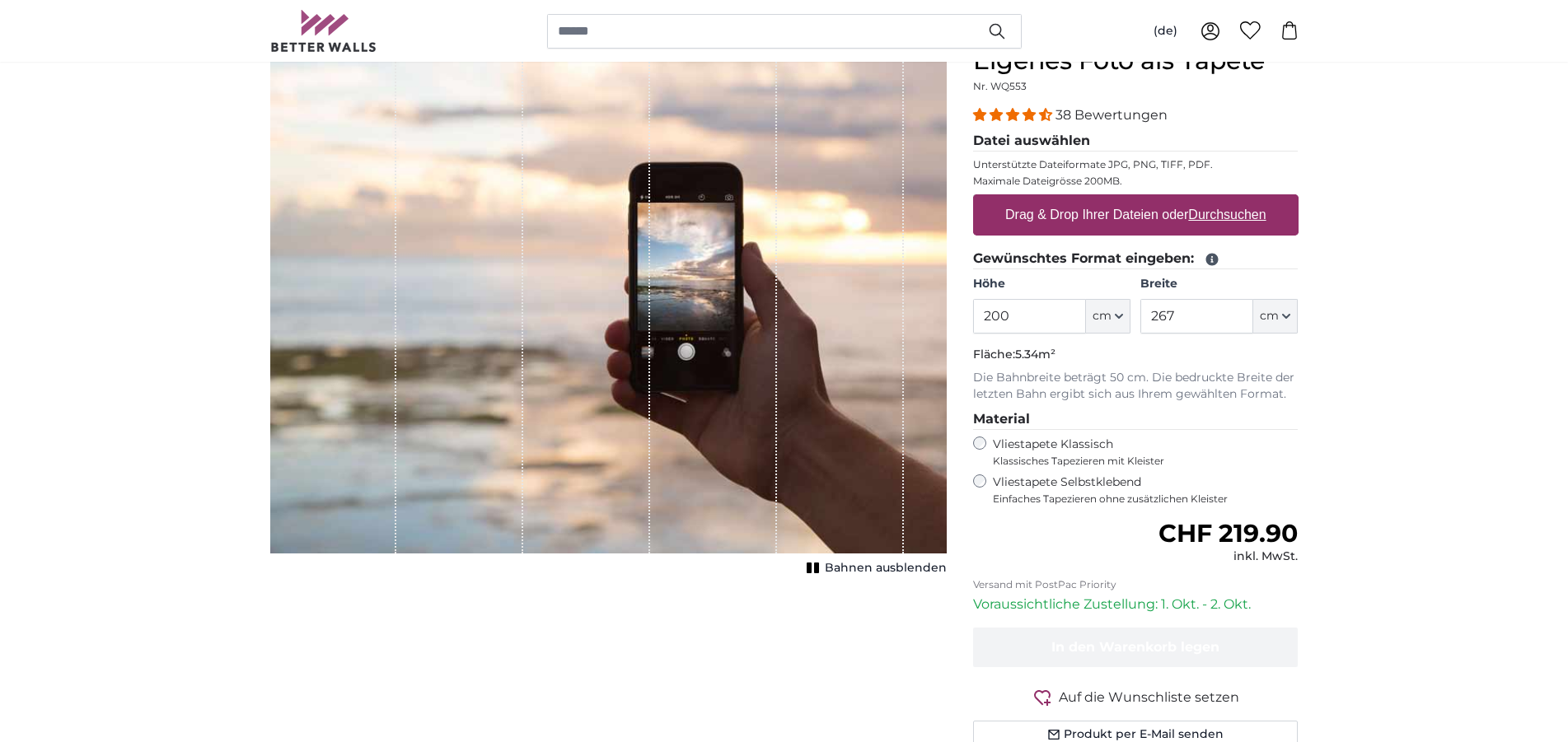
scroll to position [168, 0]
click at [1246, 217] on u "Durchsuchen" at bounding box center [1227, 214] width 78 height 14
click at [1246, 199] on input "Drag & Drop Ihrer Dateien oder Durchsuchen" at bounding box center [1135, 197] width 325 height 5
type input "**********"
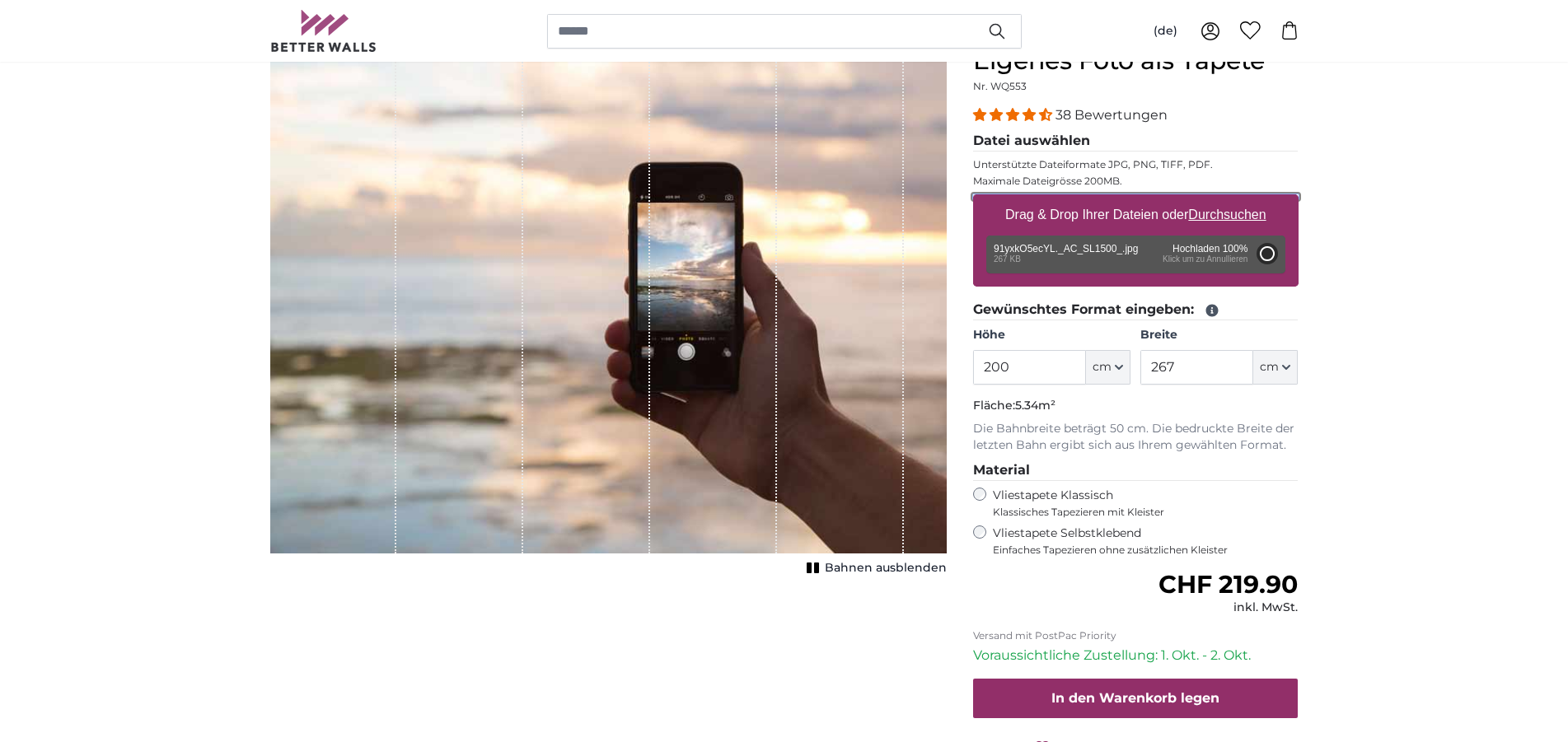
type input "73"
type input "98.6"
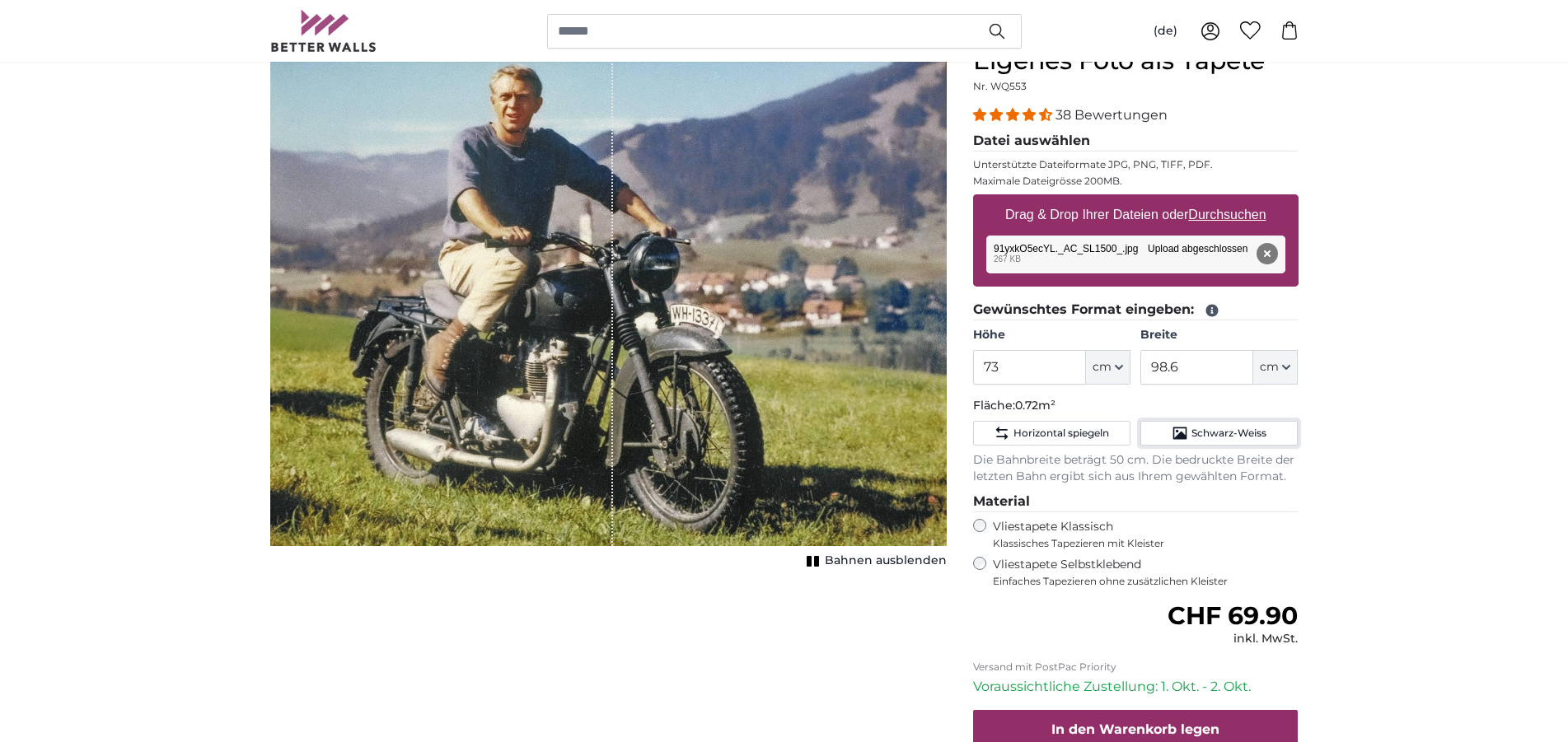
drag, startPoint x: 1236, startPoint y: 444, endPoint x: 1256, endPoint y: 451, distance: 21.2
click at [1239, 444] on button "Schwarz-Weiss" at bounding box center [1219, 433] width 157 height 24
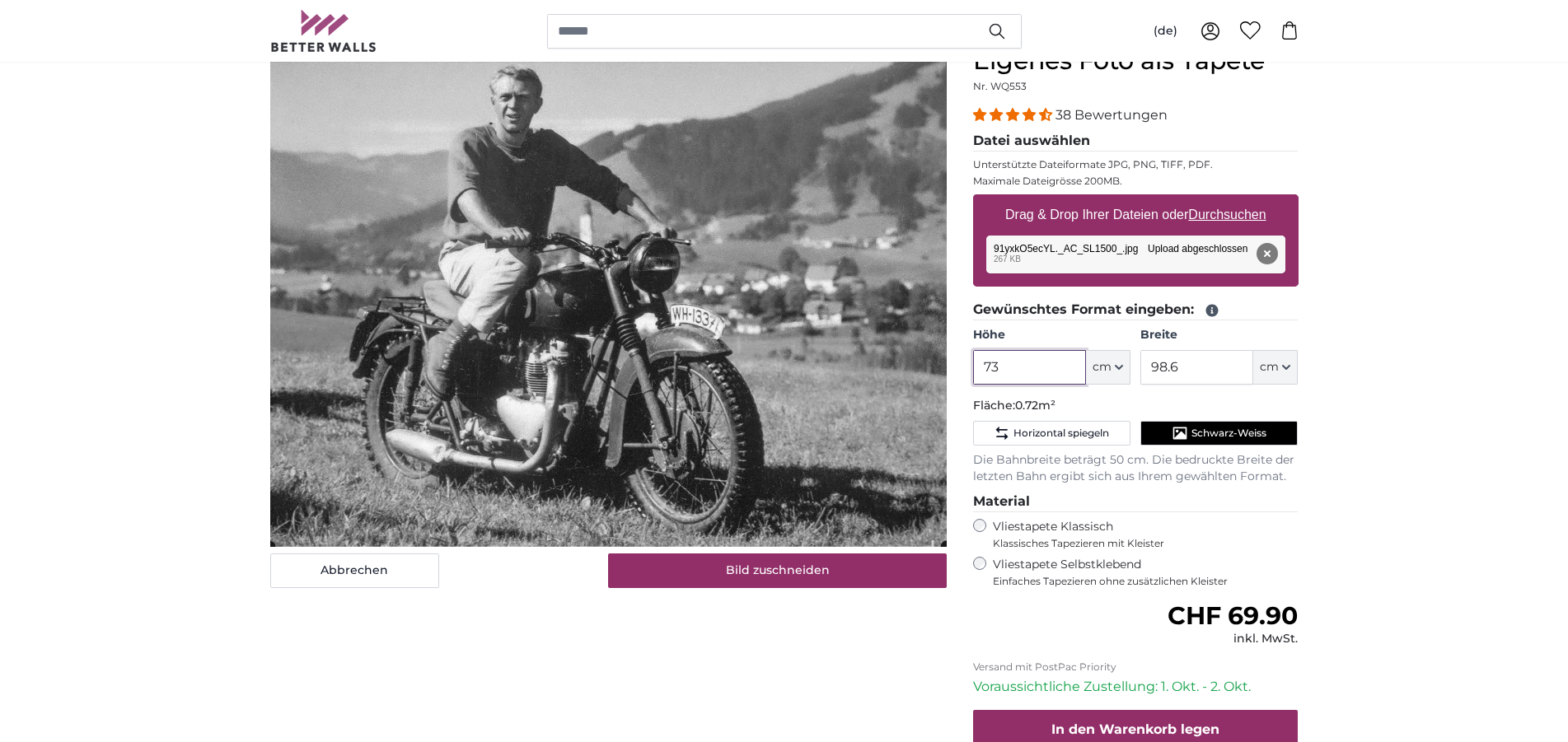
drag, startPoint x: 1018, startPoint y: 372, endPoint x: 957, endPoint y: 387, distance: 62.8
click at [973, 383] on input "73" at bounding box center [1029, 367] width 113 height 35
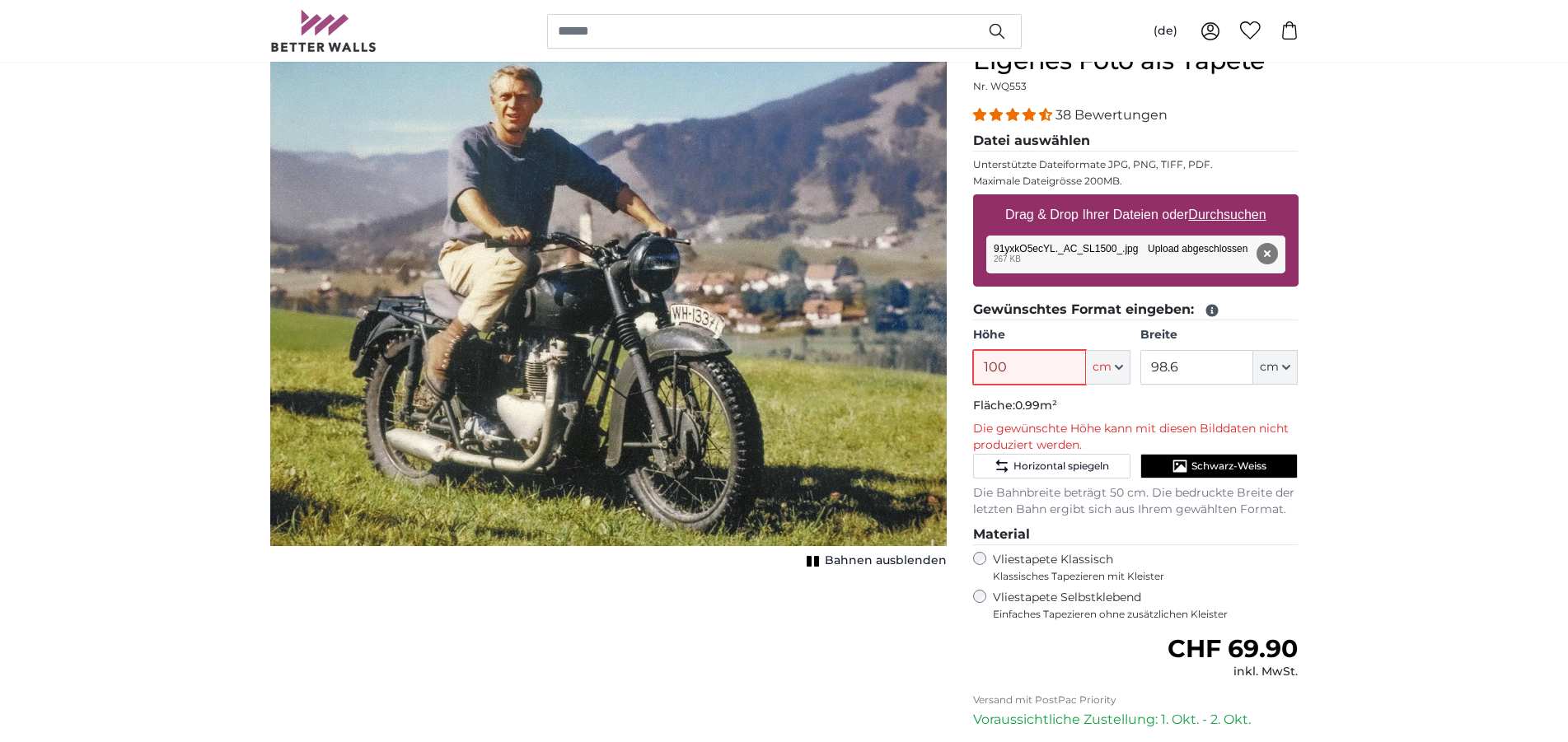
drag, startPoint x: 1017, startPoint y: 373, endPoint x: 970, endPoint y: 393, distance: 51.1
click at [973, 385] on input "100" at bounding box center [1029, 367] width 113 height 35
type input "0"
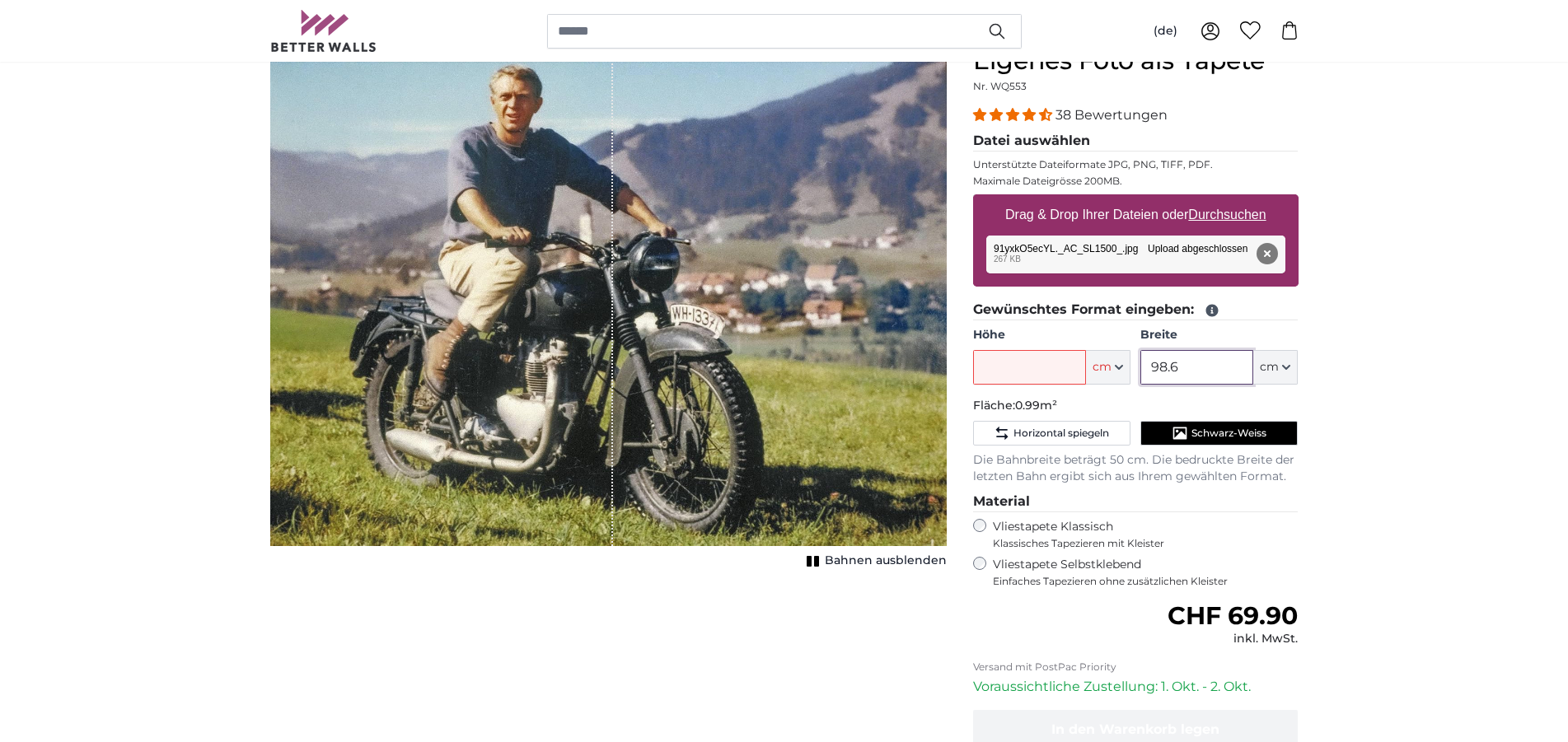
drag, startPoint x: 1206, startPoint y: 368, endPoint x: 1111, endPoint y: 387, distance: 96.9
click at [1141, 385] on input "98.6" at bounding box center [1197, 367] width 113 height 35
drag, startPoint x: 1169, startPoint y: 360, endPoint x: 1100, endPoint y: 392, distance: 76.1
click at [1141, 385] on input "1.5" at bounding box center [1197, 367] width 113 height 35
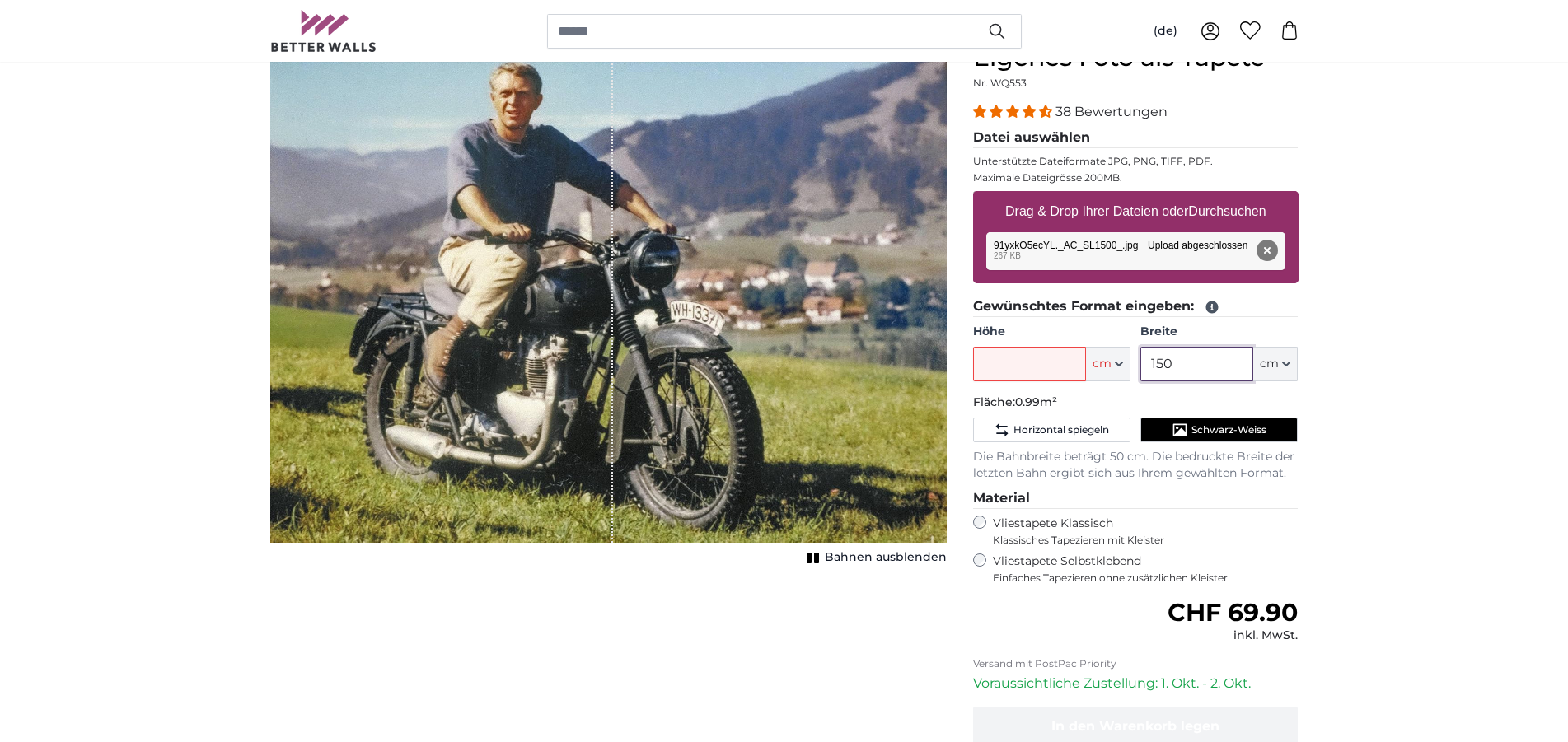
scroll to position [149, 0]
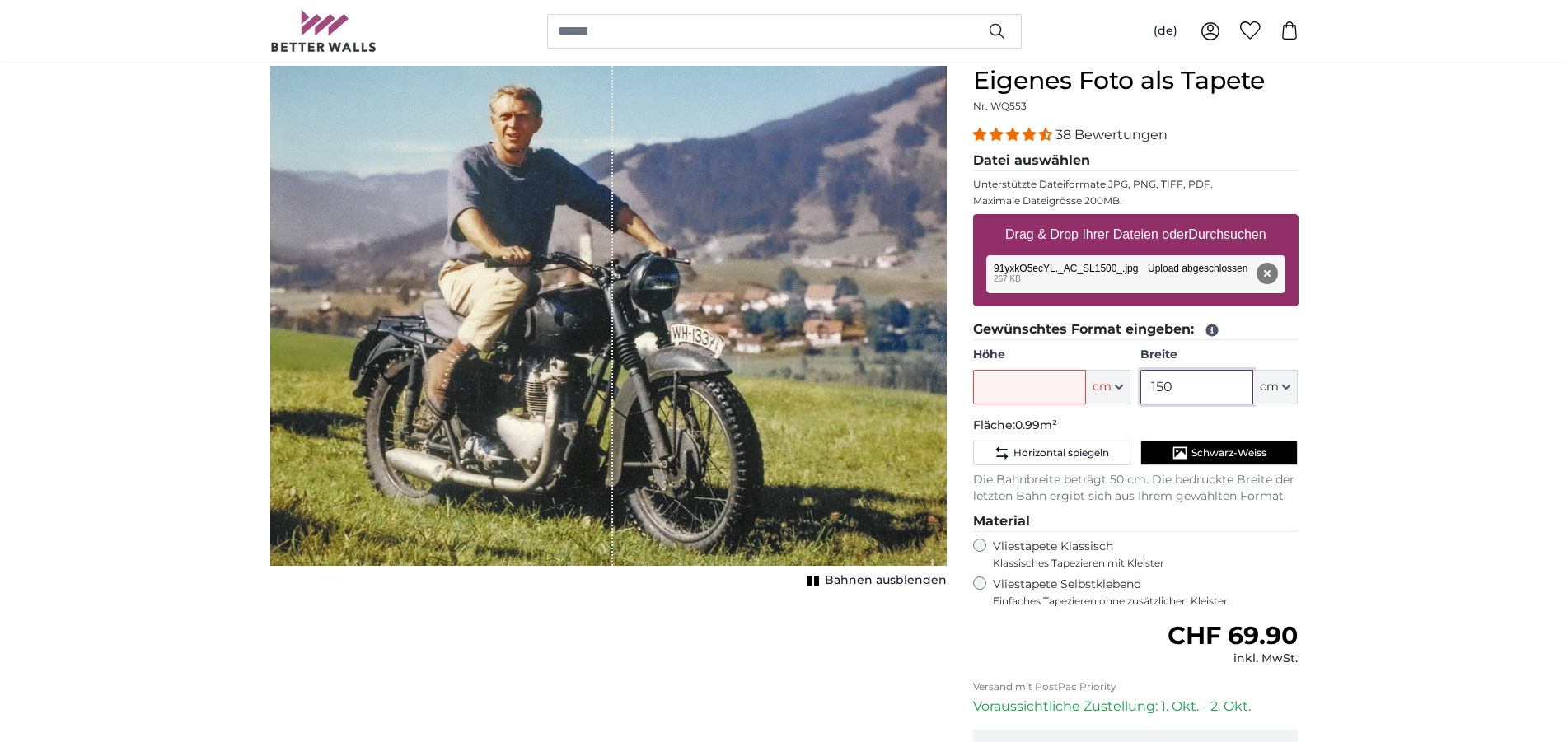
type input "150"
drag, startPoint x: 1010, startPoint y: 396, endPoint x: 1139, endPoint y: 420, distance: 131.2
click at [1013, 398] on input "Höhe" at bounding box center [1029, 387] width 113 height 35
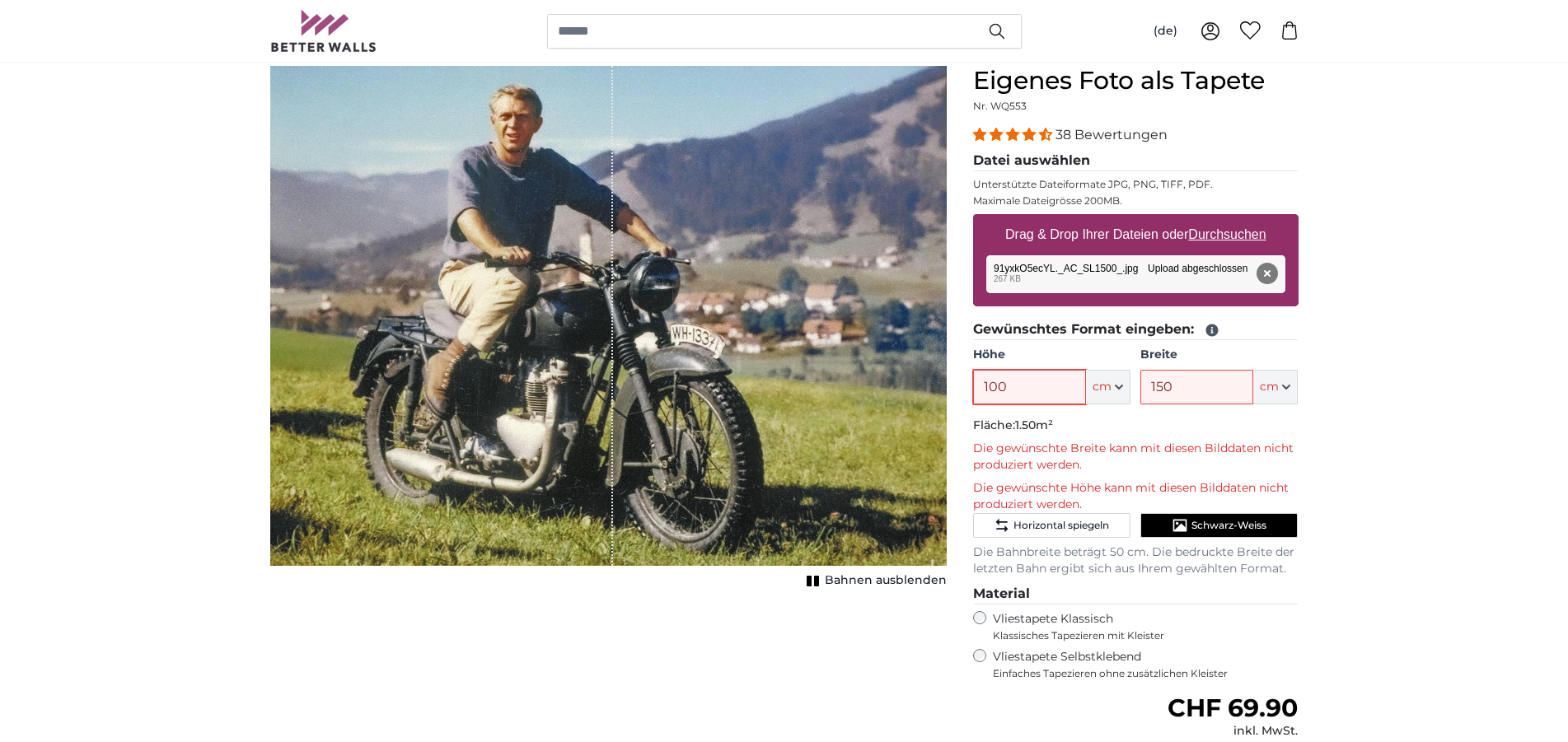
type input "100"
click at [1272, 270] on button "Entfernen" at bounding box center [1266, 273] width 21 height 21
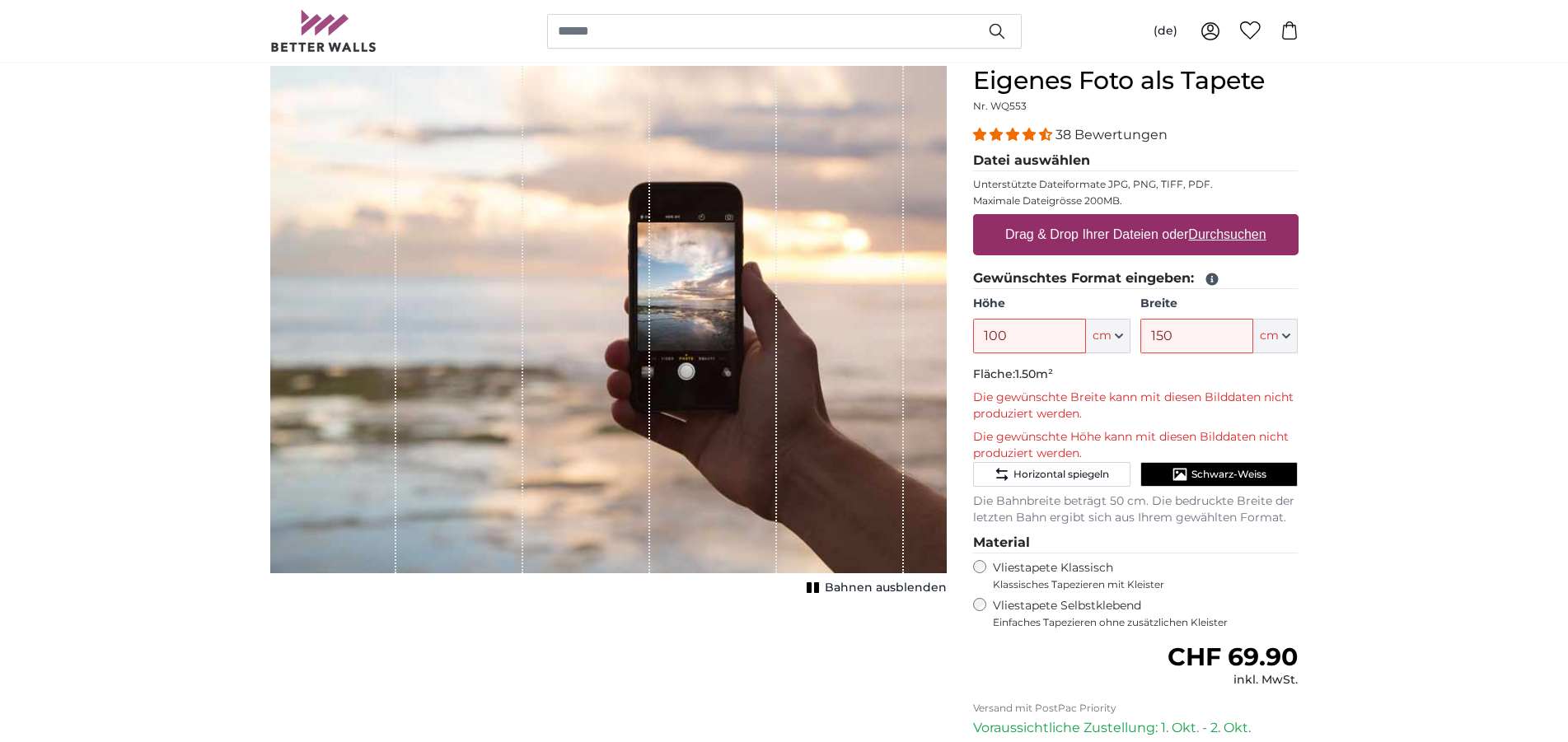
click at [1246, 236] on u "Durchsuchen" at bounding box center [1227, 234] width 78 height 14
click at [1246, 219] on input "Drag & Drop Ihrer Dateien oder Durchsuchen" at bounding box center [1135, 217] width 325 height 5
type input "**********"
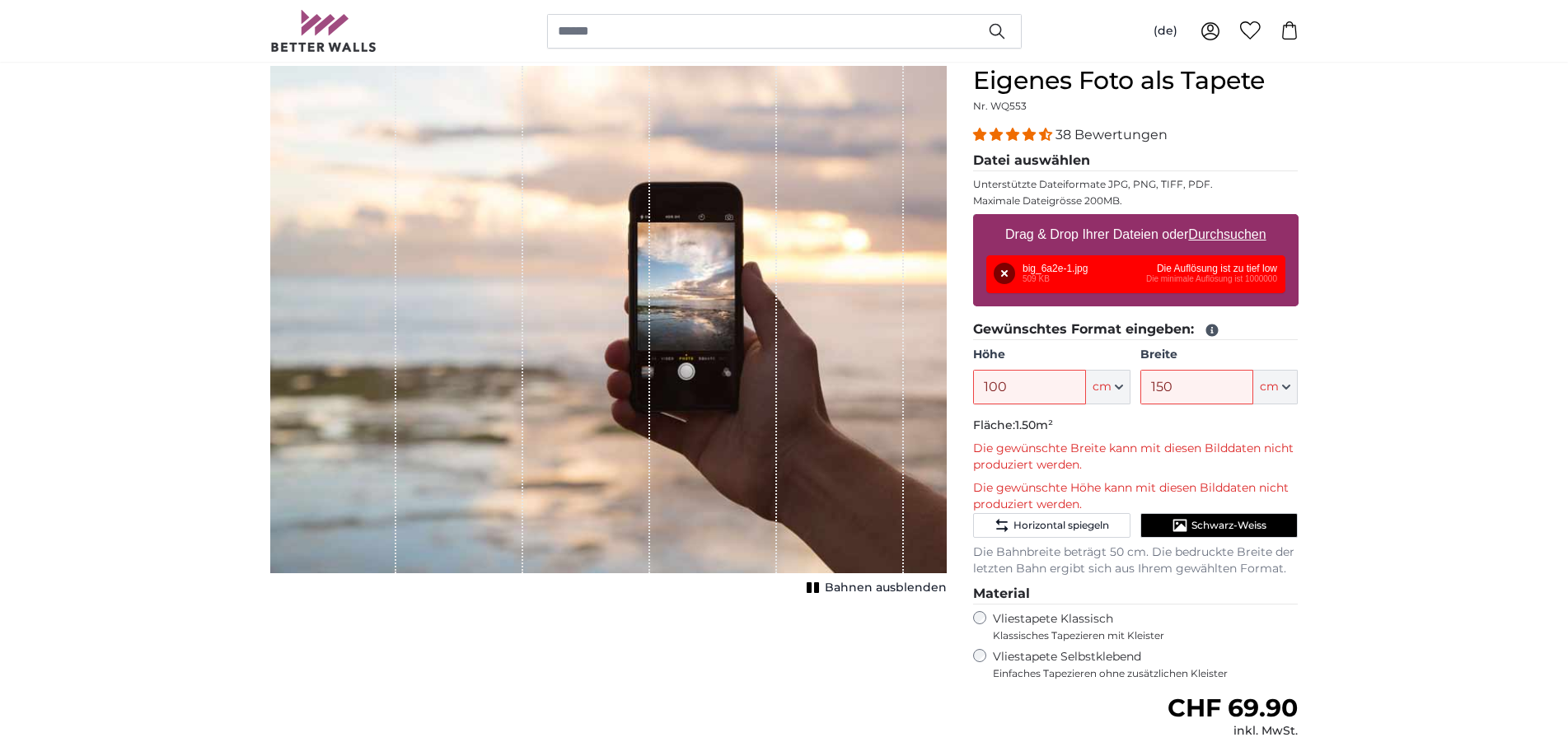
click at [1213, 239] on u "Durchsuchen" at bounding box center [1227, 234] width 78 height 14
click at [1213, 219] on input "Drag & Drop Ihrer Dateien oder Durchsuchen" at bounding box center [1135, 217] width 325 height 5
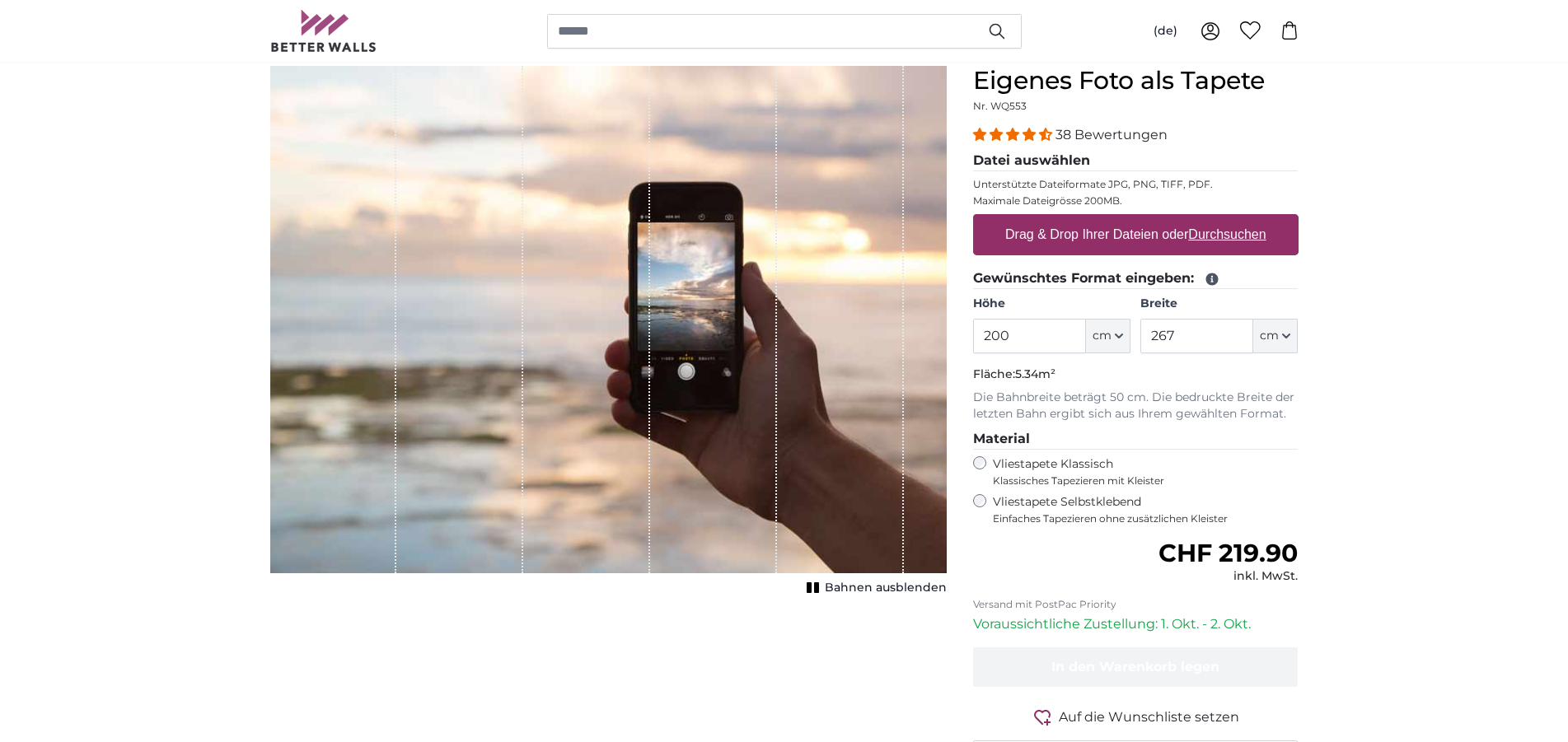
scroll to position [149, 0]
click at [1217, 238] on u "Durchsuchen" at bounding box center [1227, 234] width 78 height 14
click at [1217, 219] on input "Drag & Drop Ihrer Dateien oder Durchsuchen" at bounding box center [1135, 217] width 325 height 5
type input "**********"
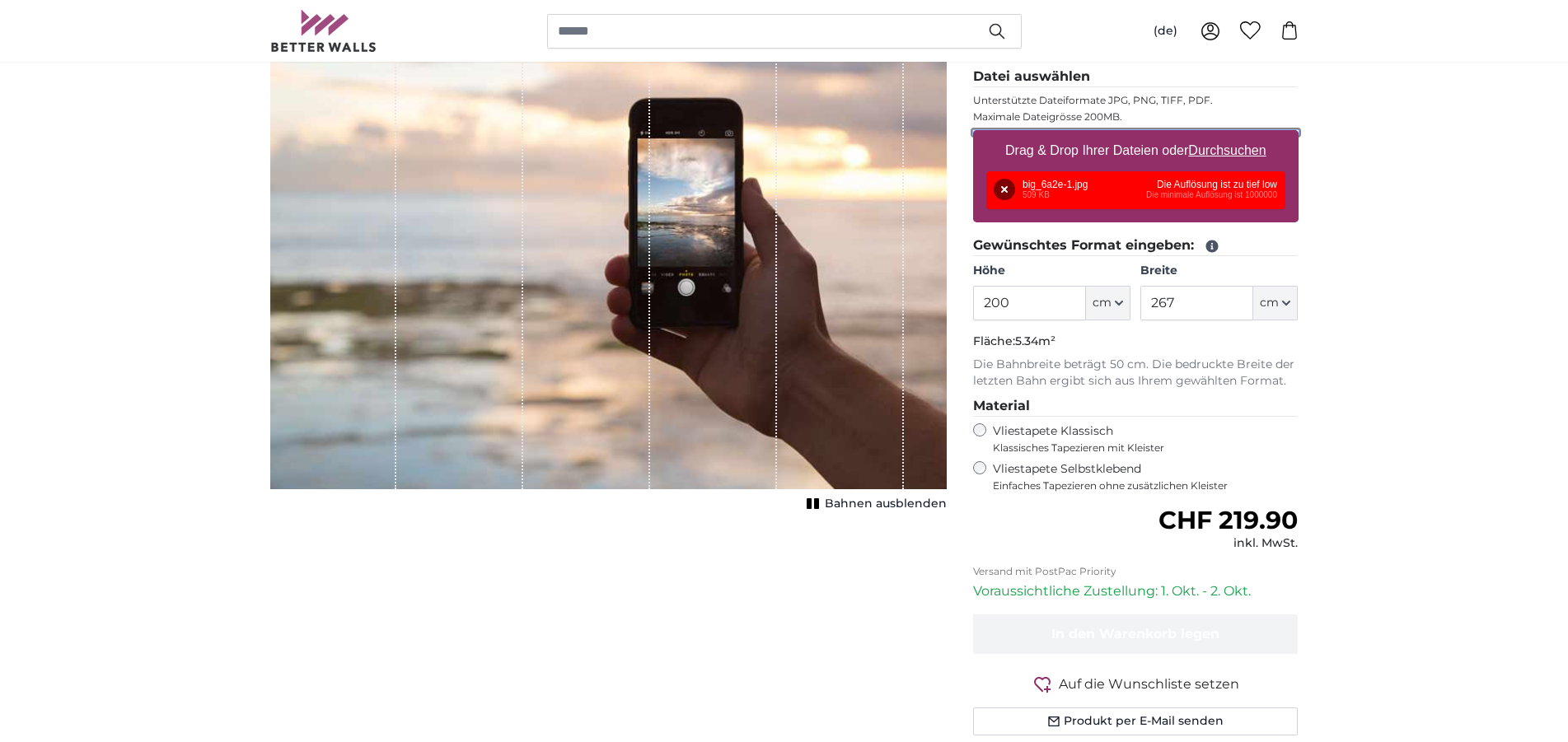
scroll to position [0, 0]
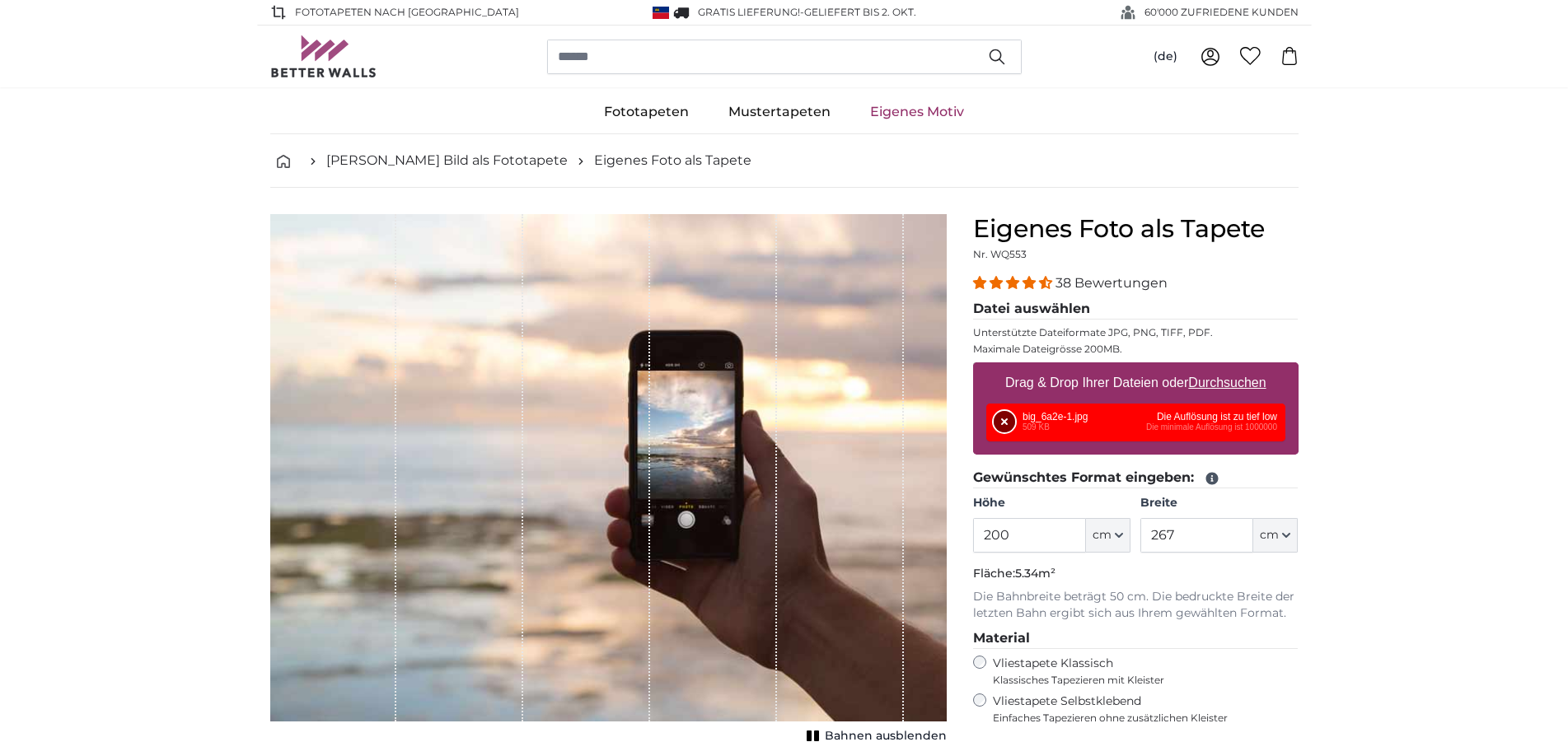
click at [996, 417] on button "Entfernen" at bounding box center [1004, 421] width 21 height 21
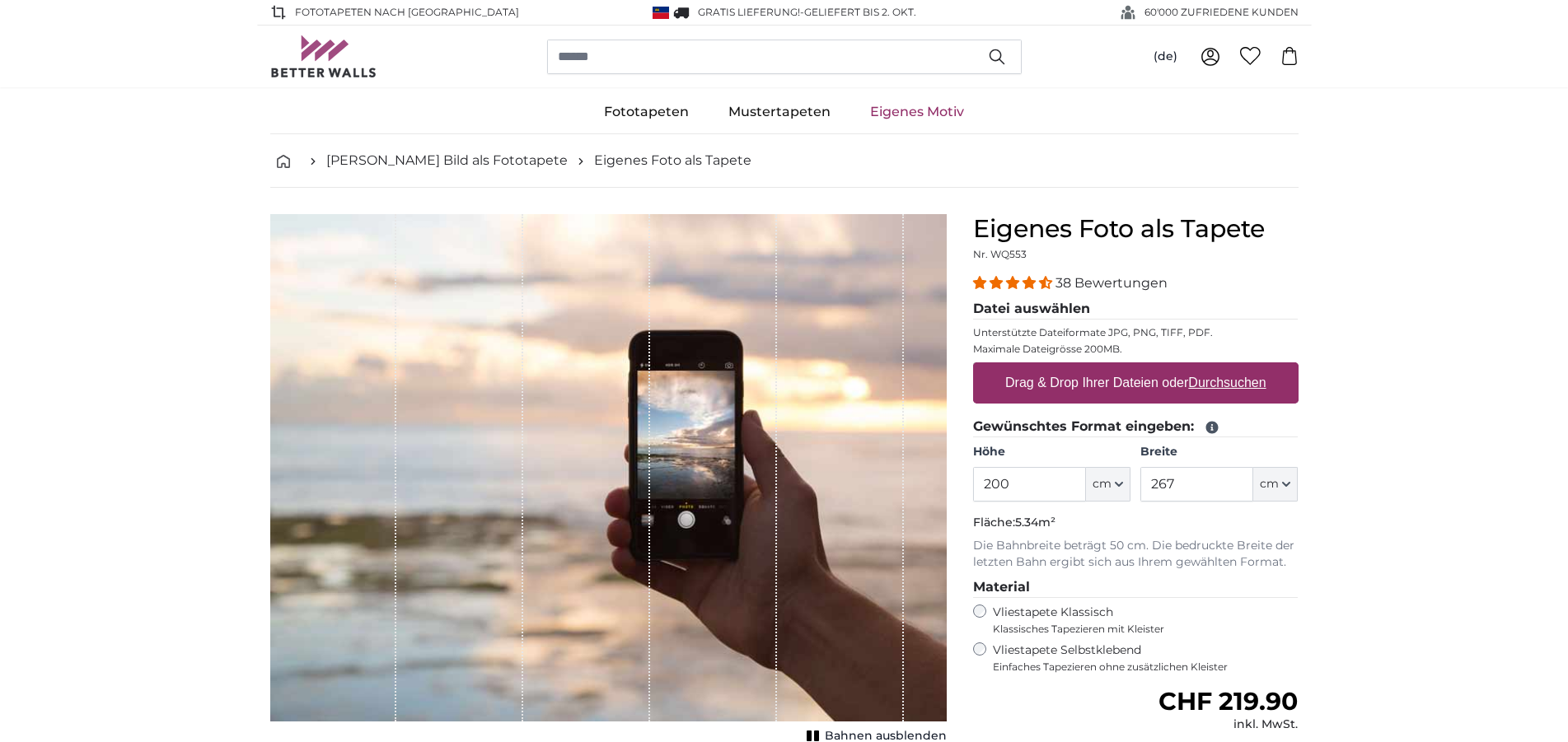
click at [1247, 378] on u "Durchsuchen" at bounding box center [1227, 382] width 78 height 14
click at [1247, 367] on input "Drag & Drop Ihrer Dateien oder Durchsuchen" at bounding box center [1135, 365] width 325 height 5
type input "**********"
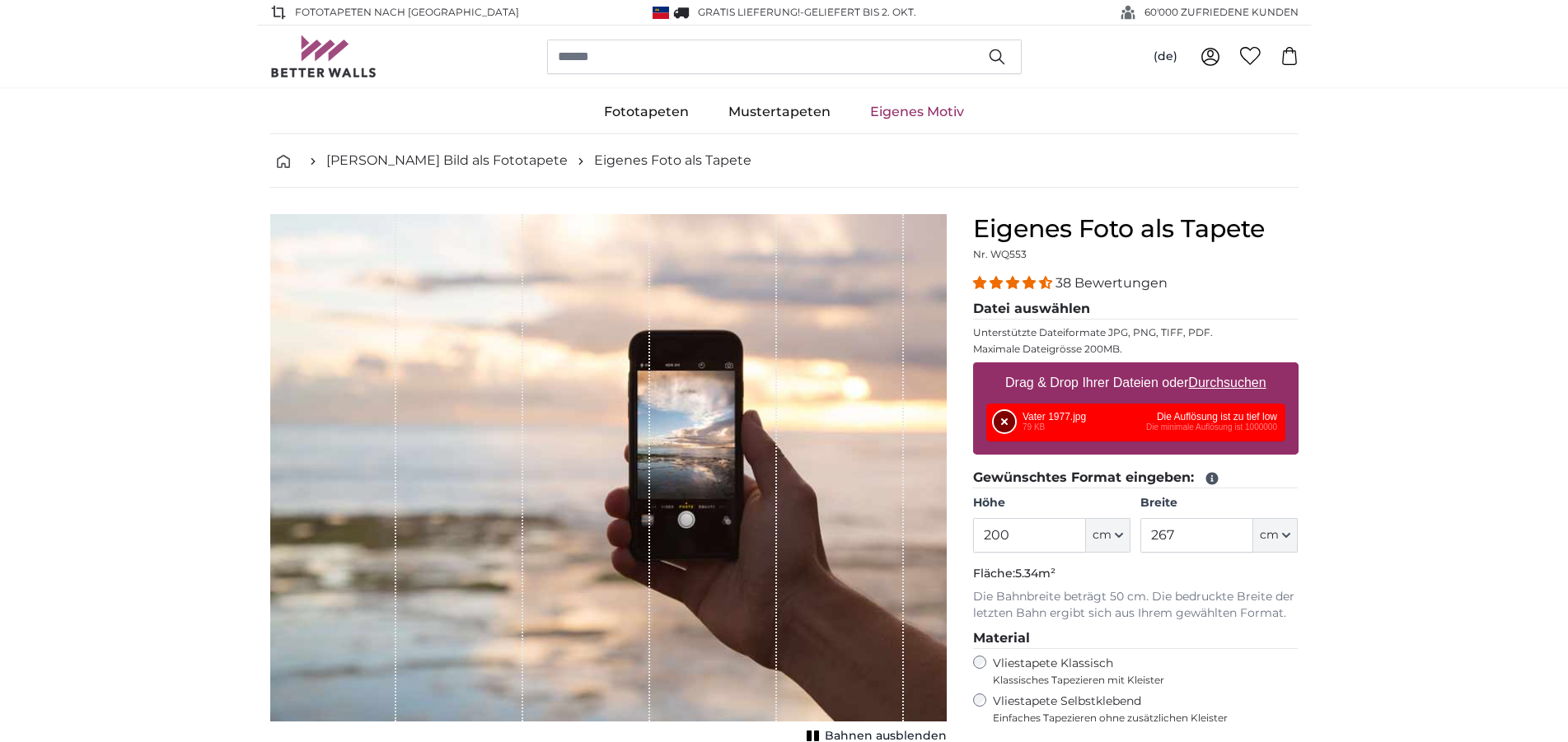
click at [1002, 422] on button "Entfernen" at bounding box center [1004, 421] width 21 height 21
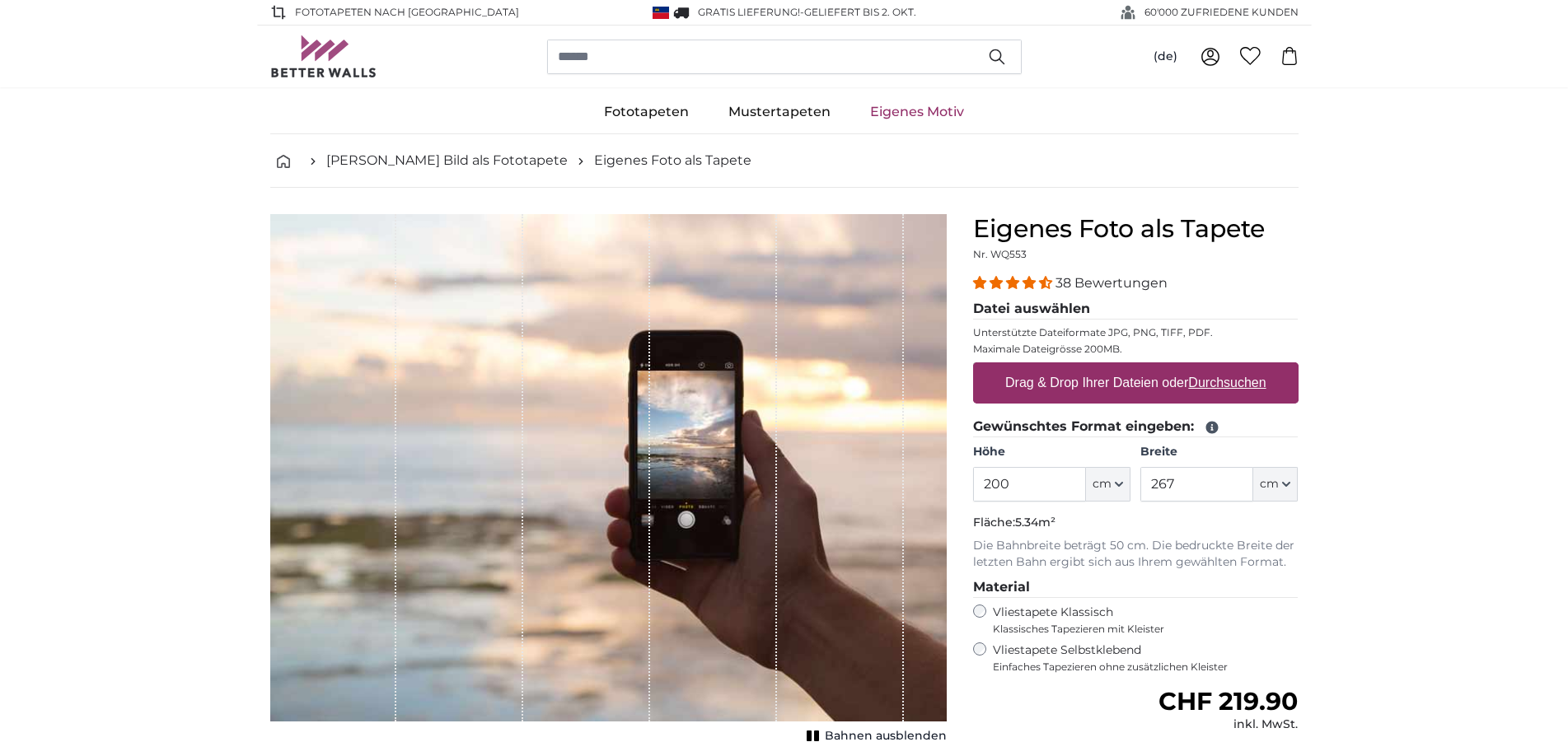
click at [1215, 381] on u "Durchsuchen" at bounding box center [1227, 382] width 78 height 14
click at [1215, 367] on input "Drag & Drop Ihrer Dateien oder Durchsuchen" at bounding box center [1135, 365] width 325 height 5
type input "**********"
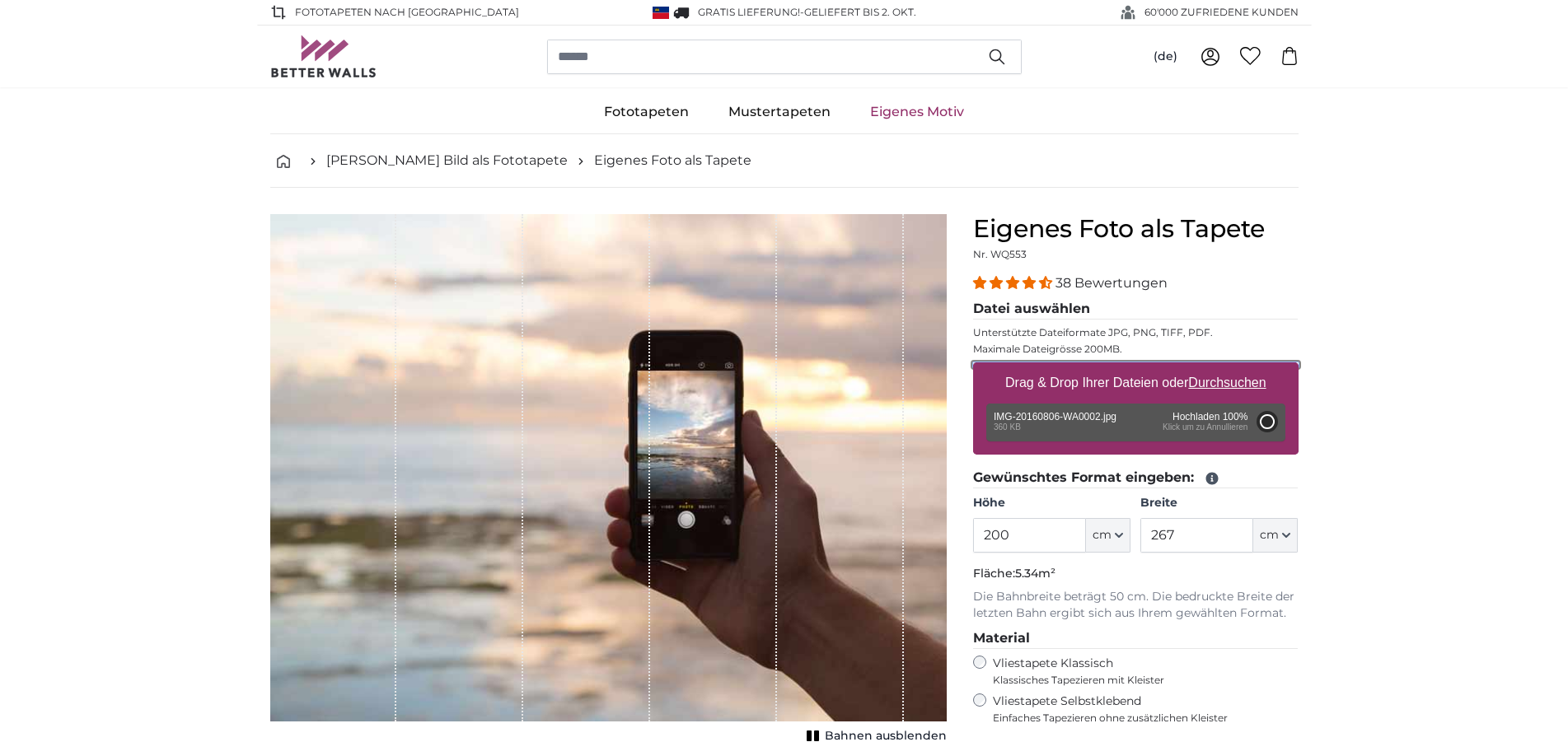
type input "56"
type input "99.7"
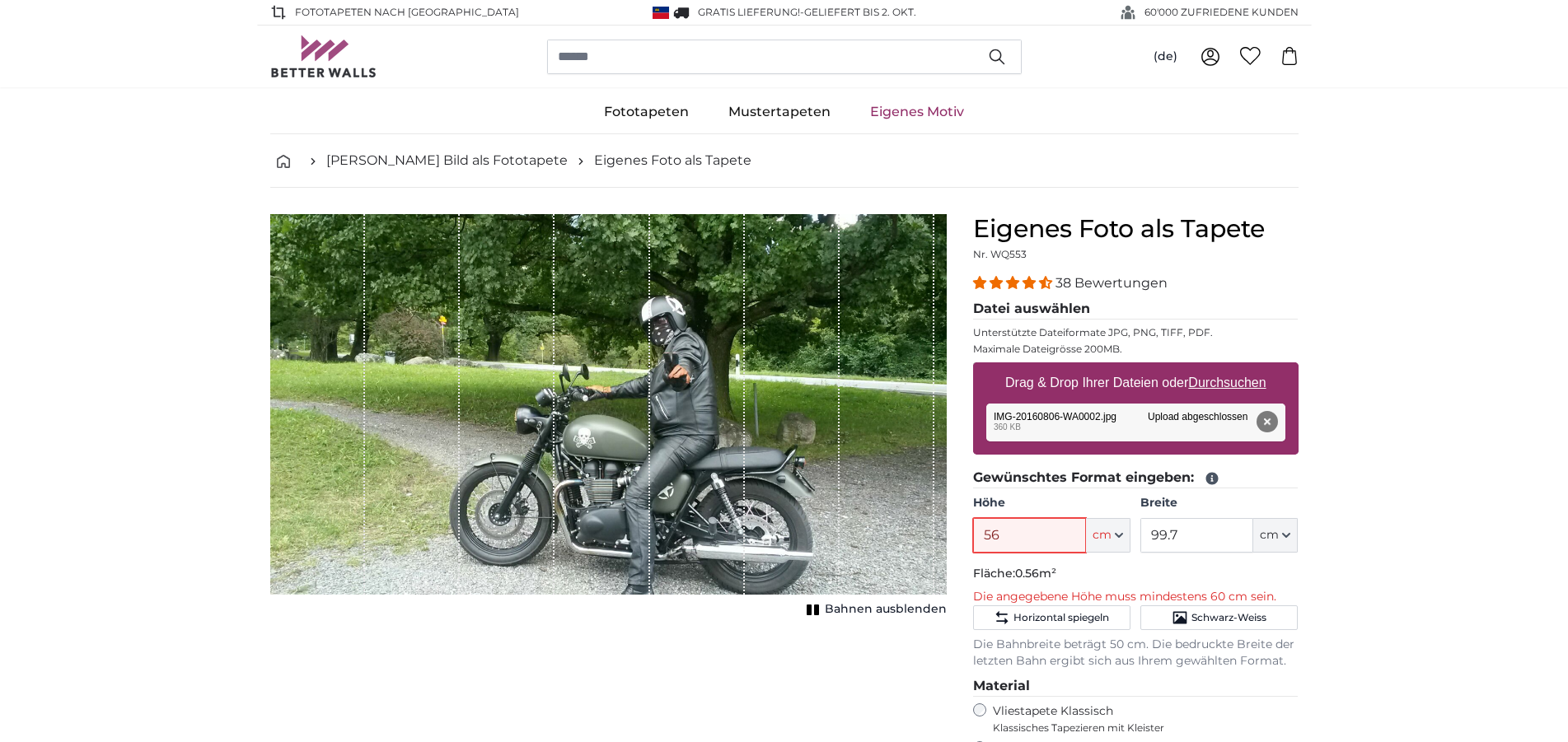
click at [1036, 546] on input "56" at bounding box center [1029, 535] width 113 height 35
drag, startPoint x: 1022, startPoint y: 544, endPoint x: 947, endPoint y: 557, distance: 76.1
click at [973, 553] on input "56" at bounding box center [1029, 535] width 113 height 35
type input "150"
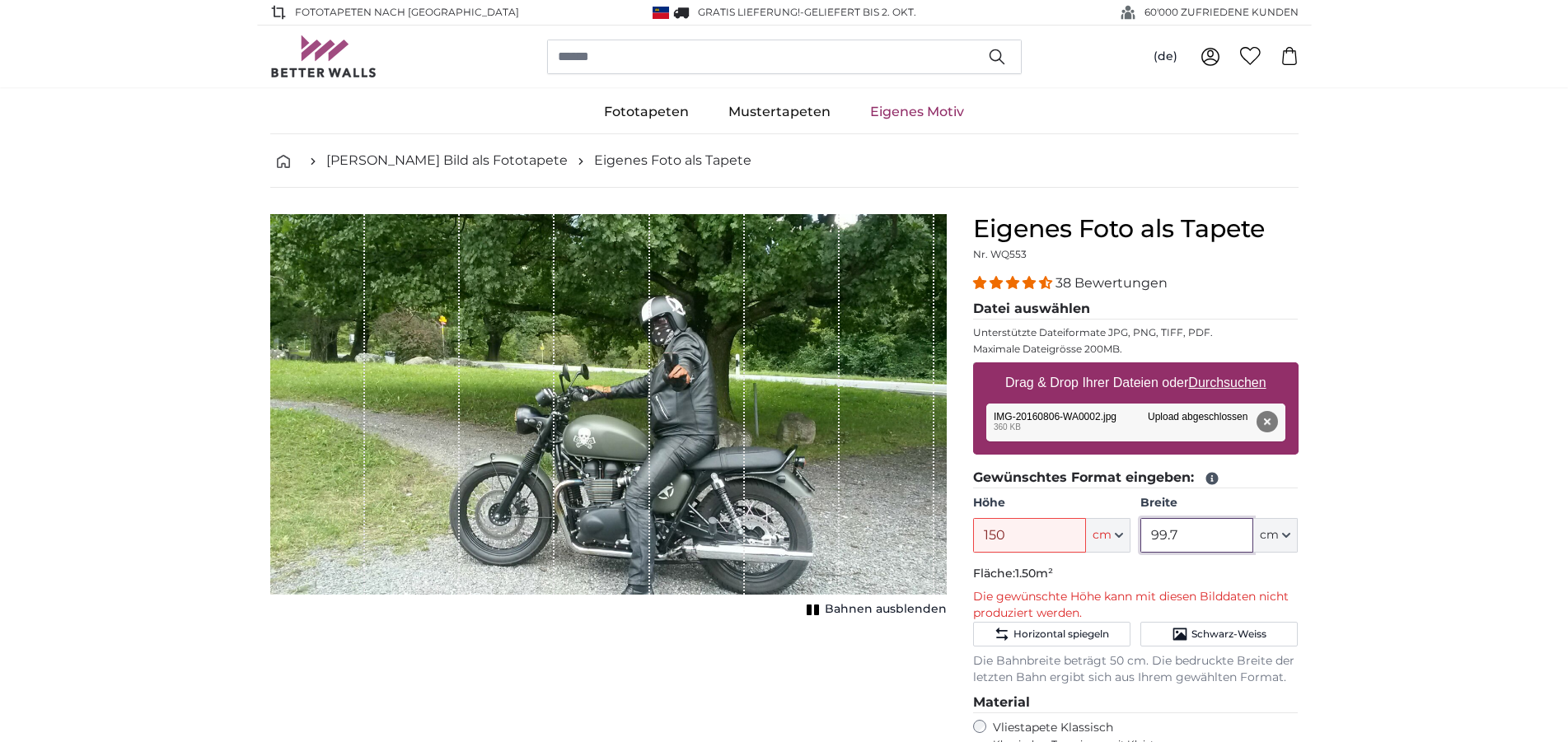
drag, startPoint x: 1211, startPoint y: 533, endPoint x: 1256, endPoint y: 578, distance: 63.6
click at [1141, 553] on input "99.7" at bounding box center [1197, 535] width 113 height 35
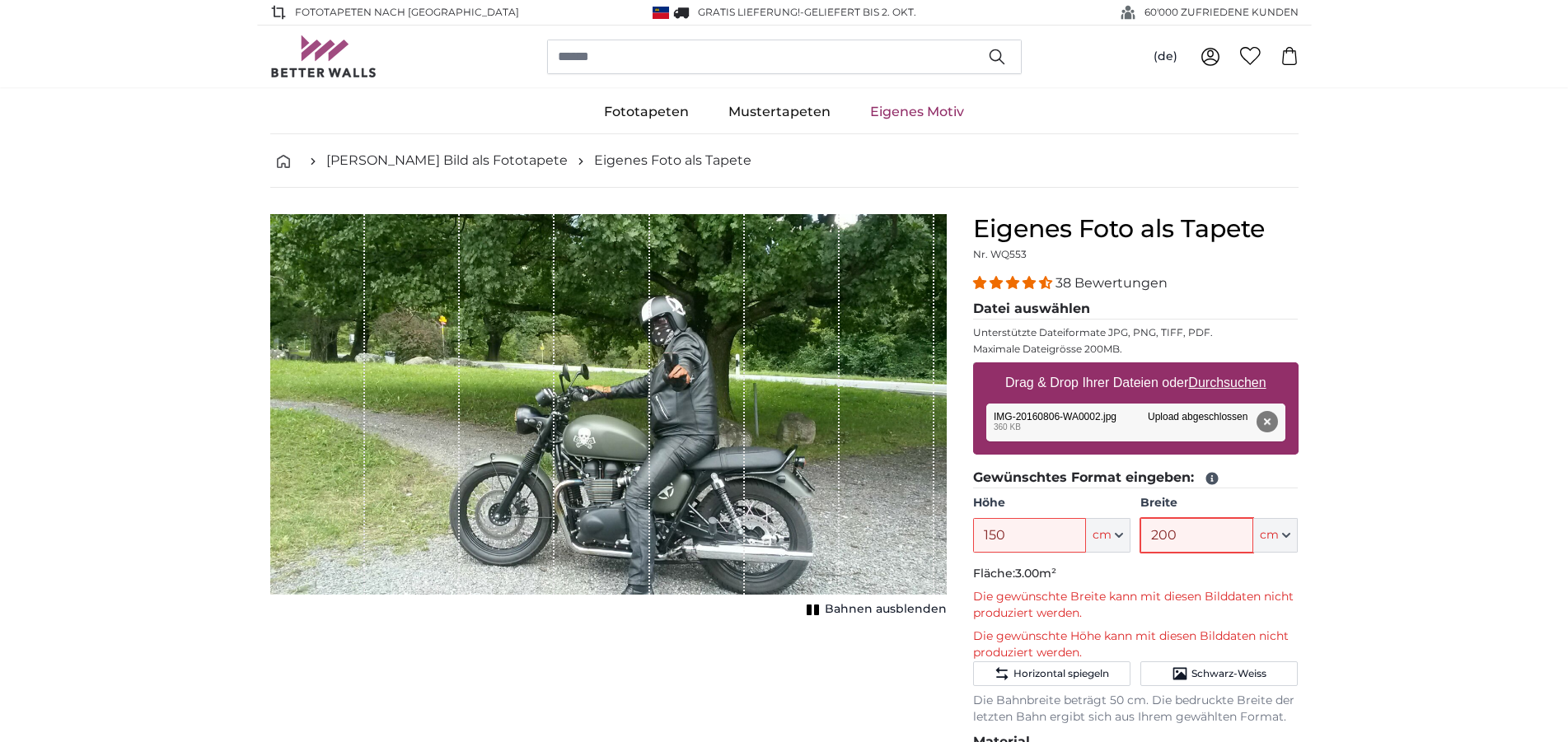
type input "200"
drag, startPoint x: 1006, startPoint y: 529, endPoint x: 981, endPoint y: 552, distance: 34.0
click at [981, 550] on input "150" at bounding box center [1029, 535] width 113 height 35
type input "100"
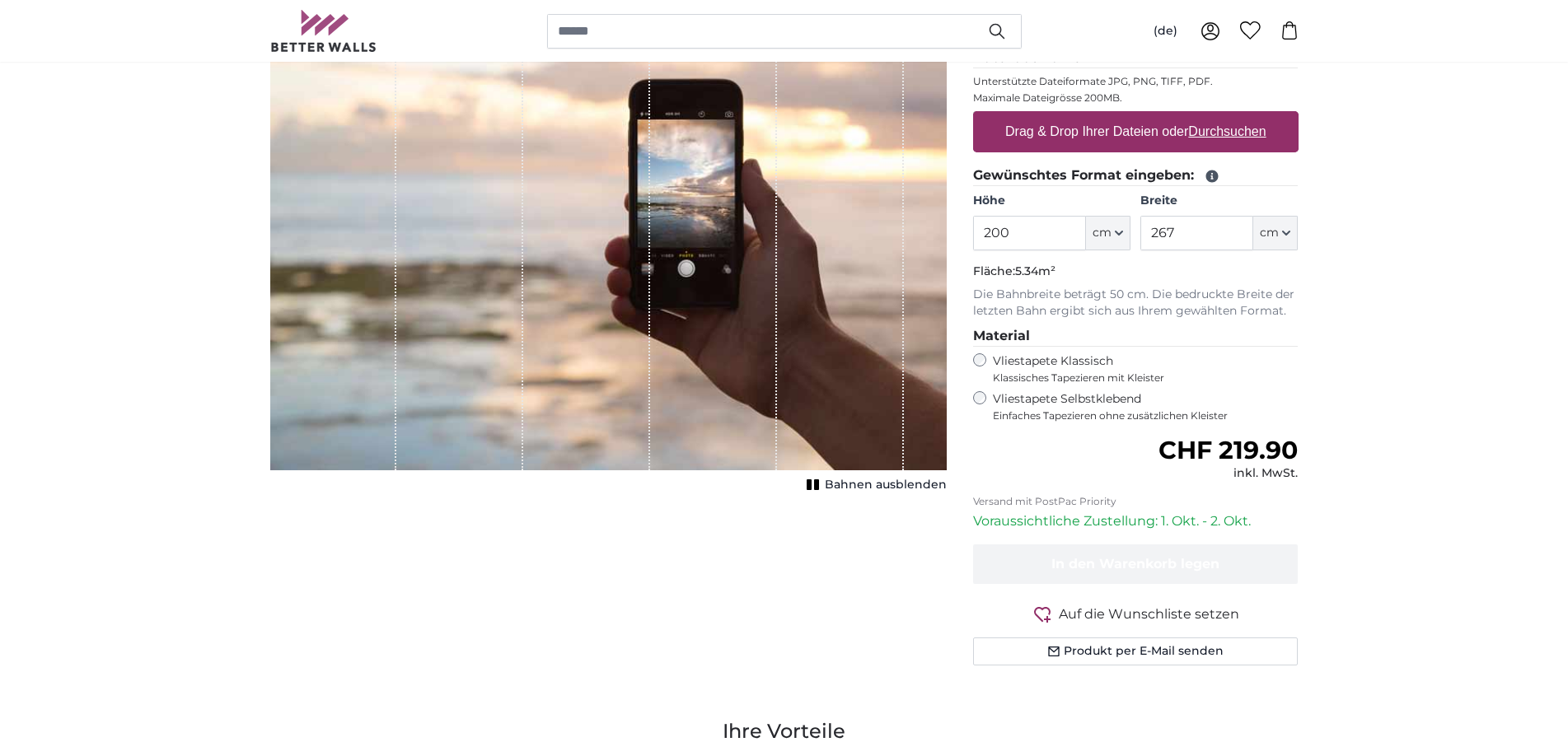
scroll to position [252, 0]
drag, startPoint x: 1036, startPoint y: 239, endPoint x: 962, endPoint y: 256, distance: 75.9
click at [973, 250] on input "200" at bounding box center [1029, 232] width 113 height 35
type input "150"
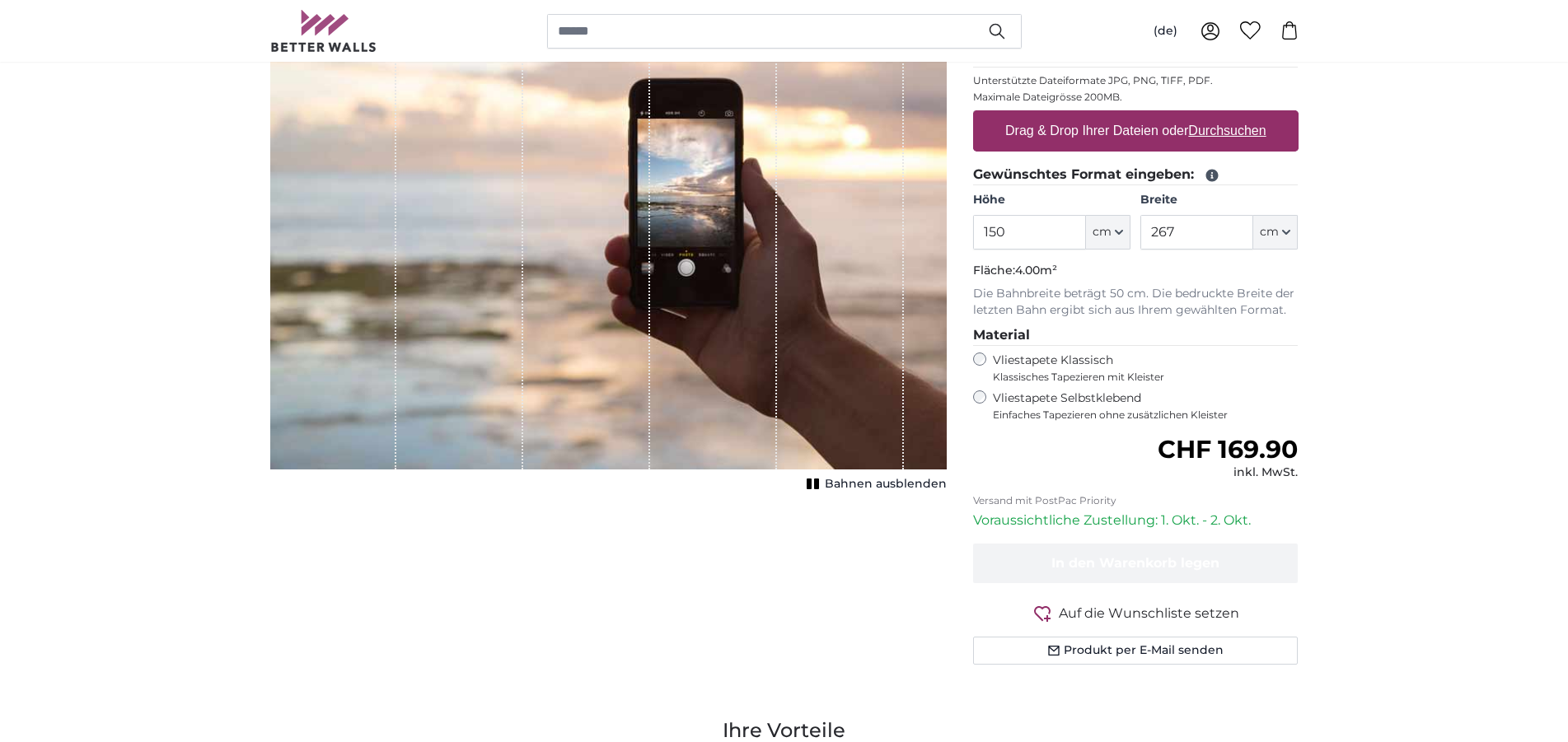
click at [1133, 290] on p "Die Bahnbreite beträgt 50 cm. Die bedruckte Breite der letzten Bahn ergibt sich…" at bounding box center [1135, 302] width 325 height 33
drag, startPoint x: 1192, startPoint y: 235, endPoint x: 1145, endPoint y: 257, distance: 51.9
click at [1145, 250] on input "267" at bounding box center [1197, 232] width 113 height 35
type input "250"
